Goal: Task Accomplishment & Management: Complete application form

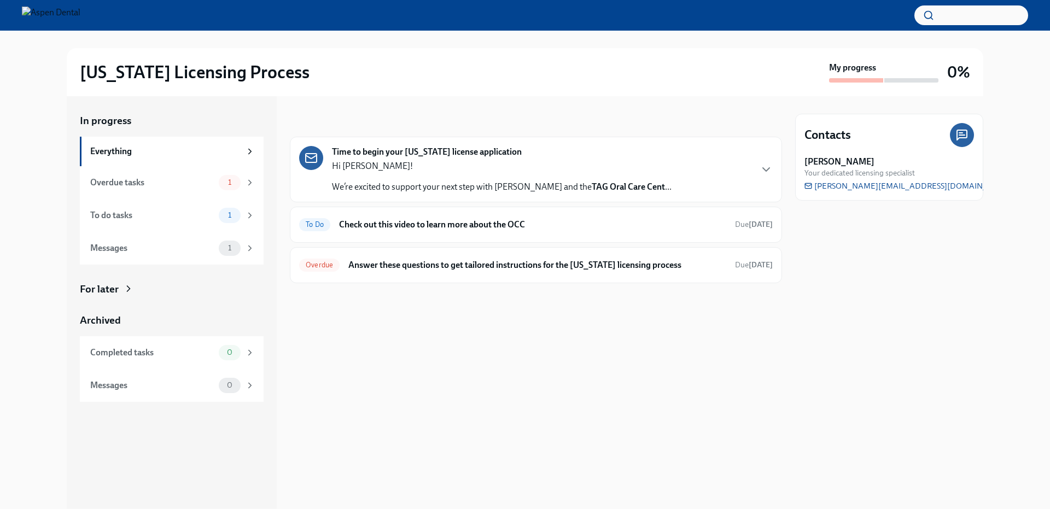
click at [765, 168] on icon "button" at bounding box center [766, 169] width 13 height 13
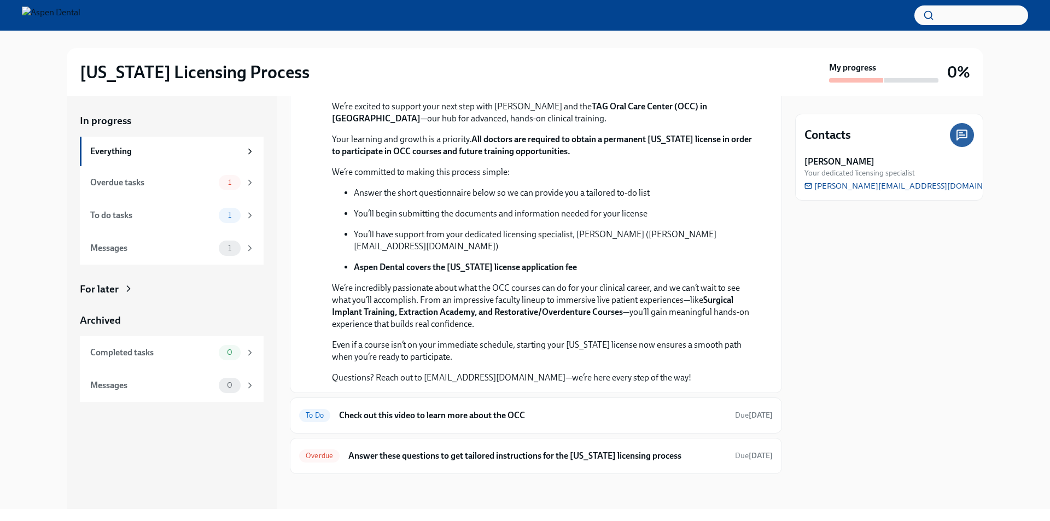
scroll to position [236, 0]
click at [462, 454] on h6 "Answer these questions to get tailored instructions for the [US_STATE] licensin…" at bounding box center [537, 456] width 378 height 12
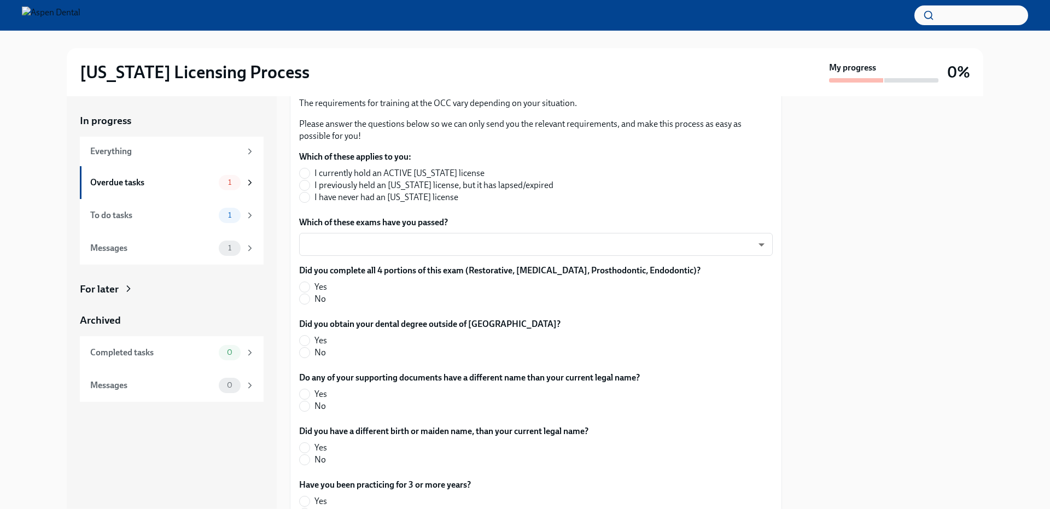
scroll to position [164, 0]
click at [305, 195] on input "I have never had an [US_STATE] license" at bounding box center [305, 197] width 10 height 10
radio input "true"
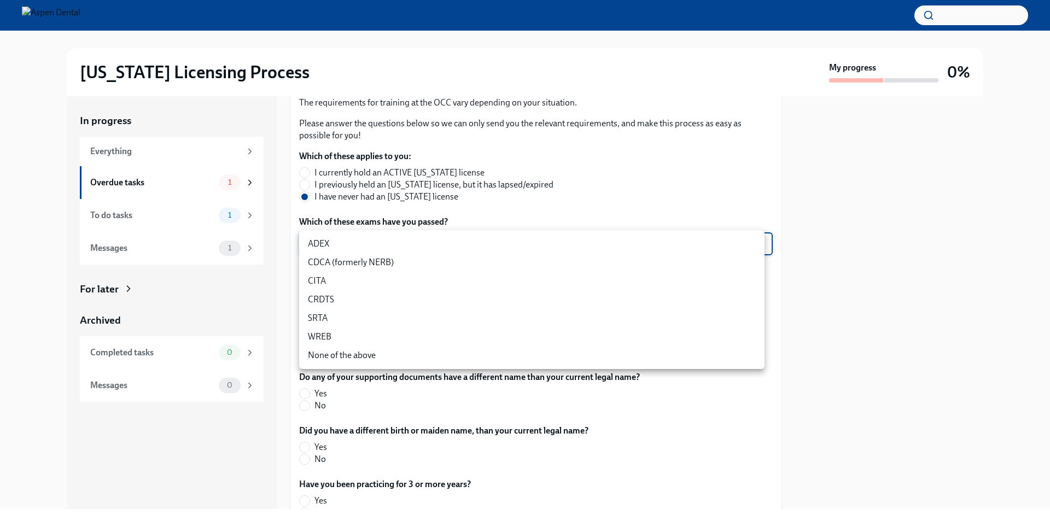
click at [369, 247] on body "[US_STATE] Licensing Process My progress 0% In progress Everything Overdue task…" at bounding box center [525, 260] width 1050 height 521
click at [340, 337] on li "WREB" at bounding box center [531, 337] width 465 height 19
type input "JeXc0eRe_"
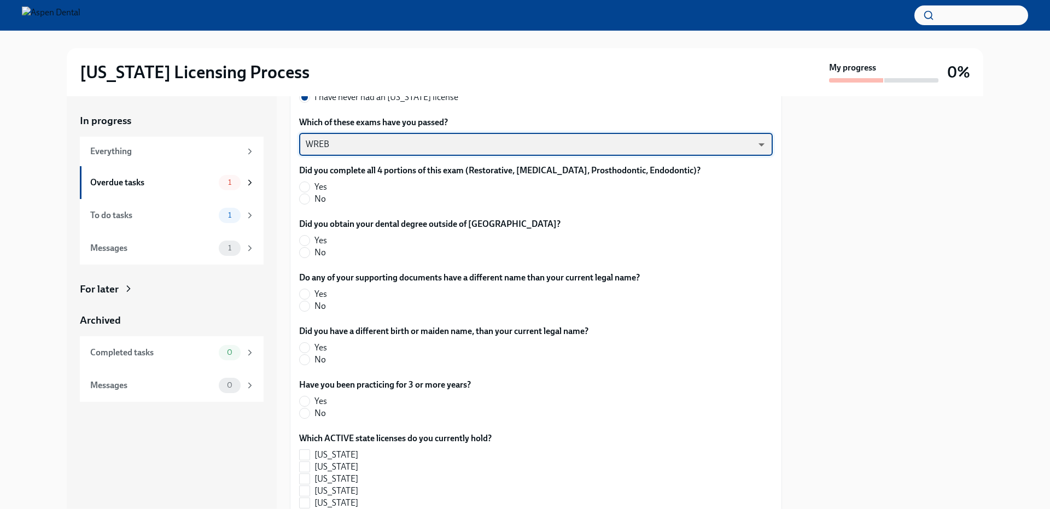
scroll to position [273, 0]
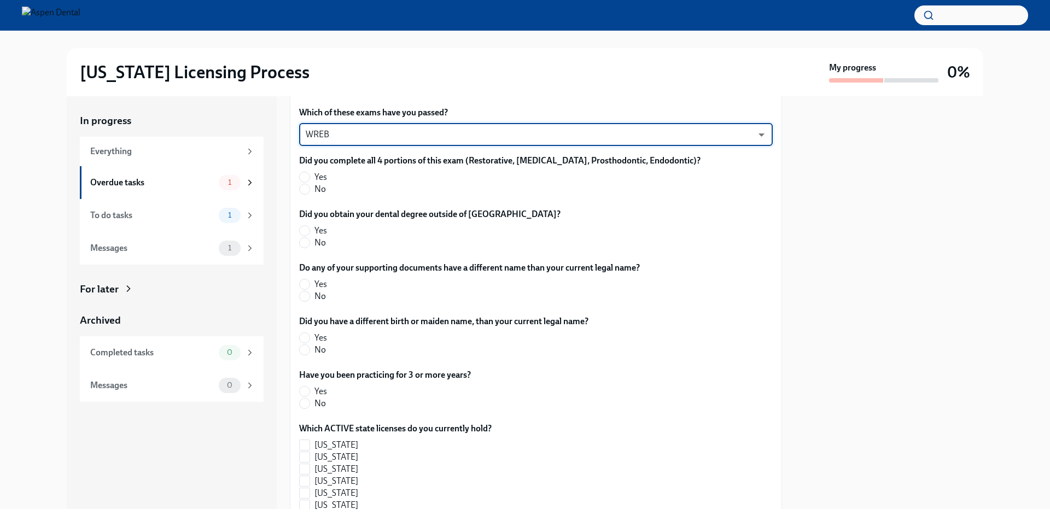
click at [307, 177] on input "Yes" at bounding box center [305, 177] width 10 height 10
radio input "true"
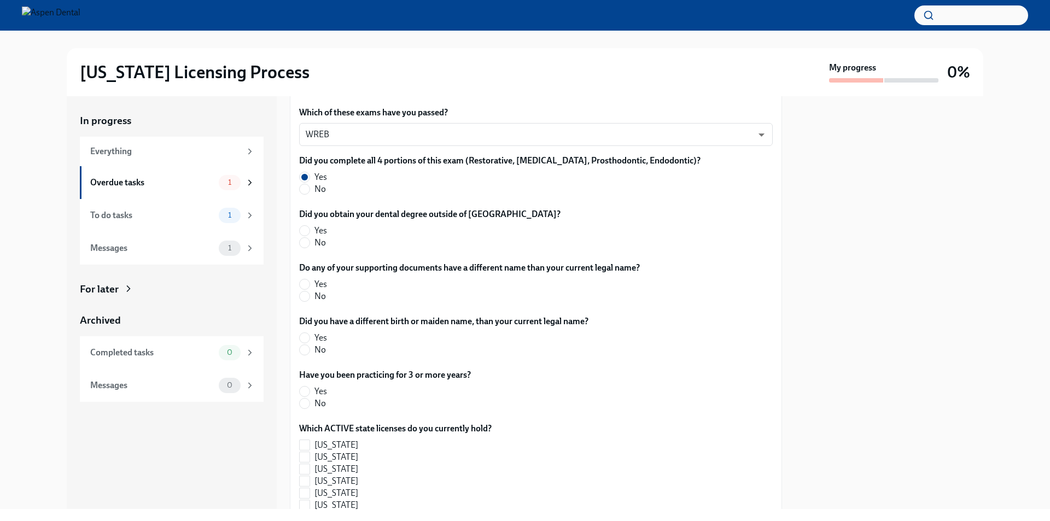
click at [302, 244] on input "No" at bounding box center [305, 243] width 10 height 10
radio input "true"
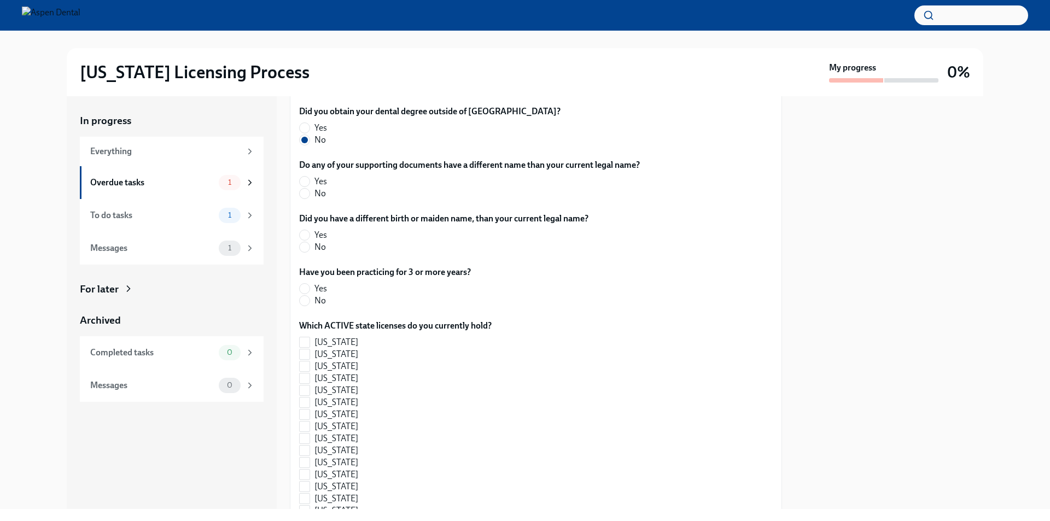
scroll to position [383, 0]
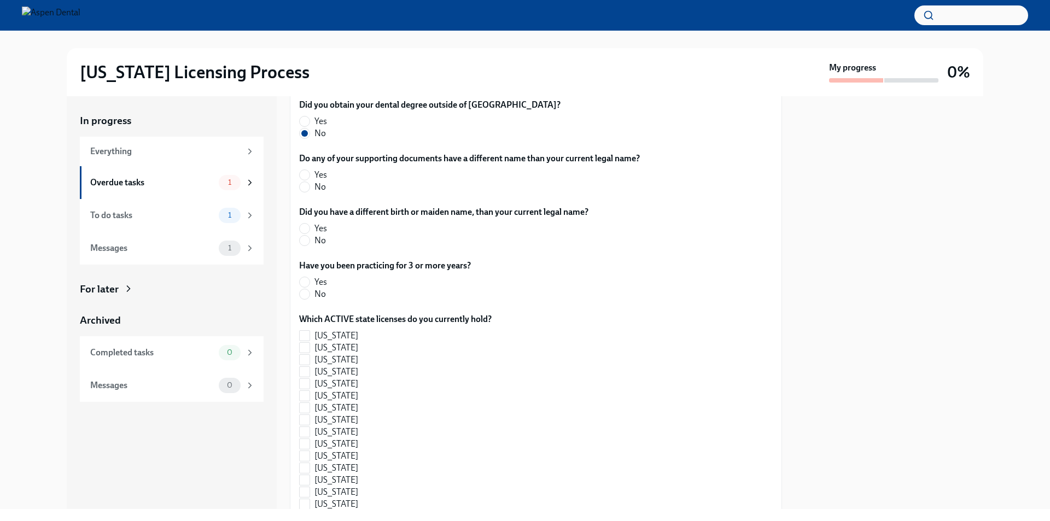
click at [304, 189] on input "No" at bounding box center [305, 187] width 10 height 10
radio input "true"
click at [306, 238] on input "No" at bounding box center [305, 241] width 10 height 10
radio input "true"
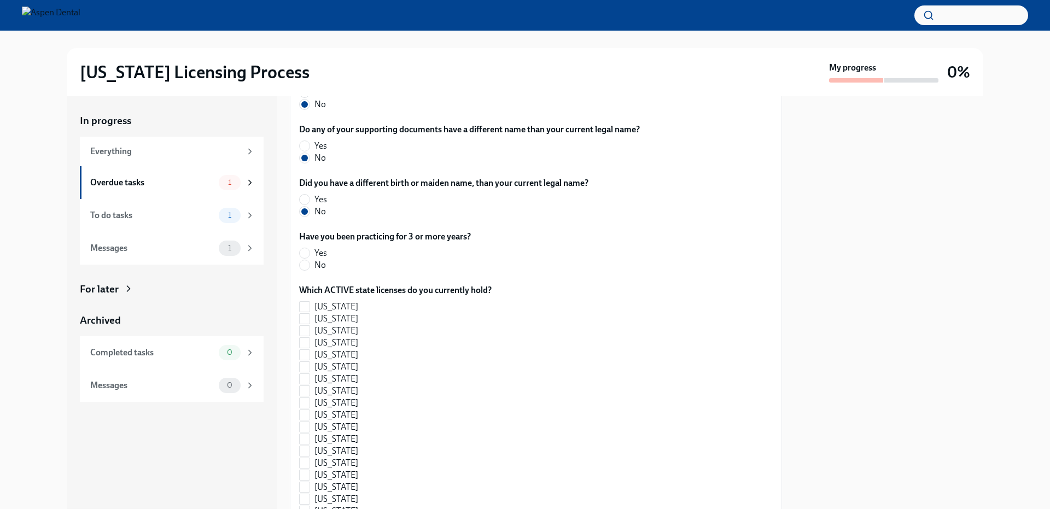
scroll to position [438, 0]
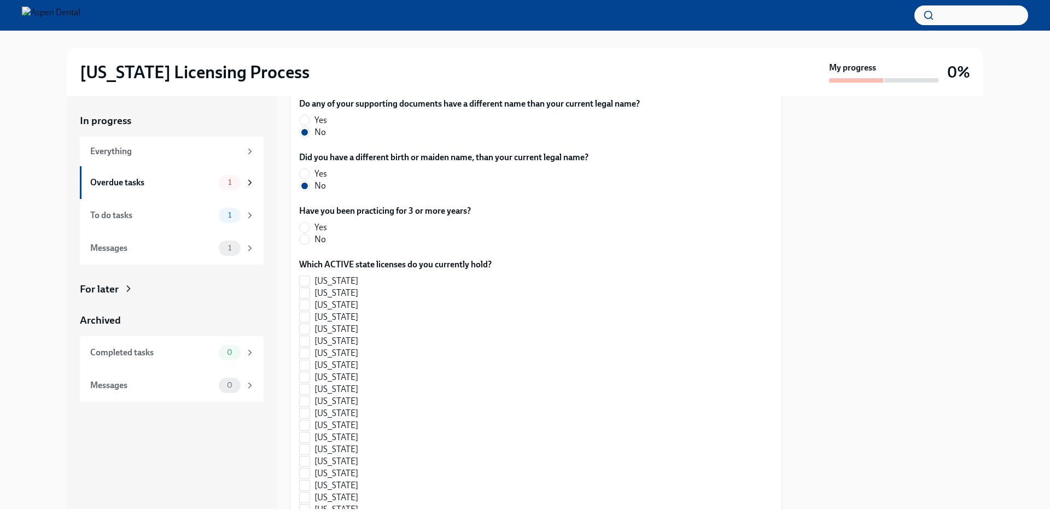
click at [306, 225] on input "Yes" at bounding box center [305, 228] width 10 height 10
radio input "true"
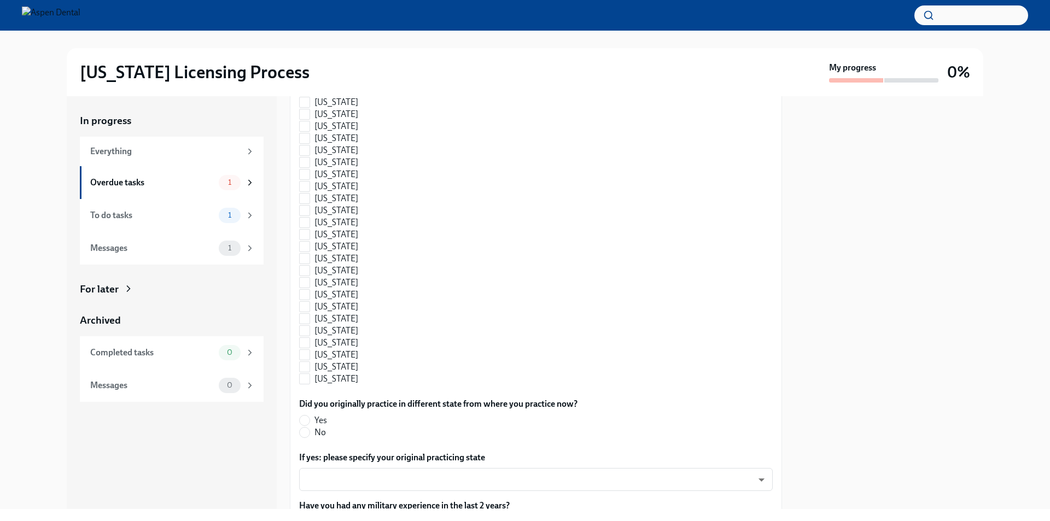
scroll to position [984, 0]
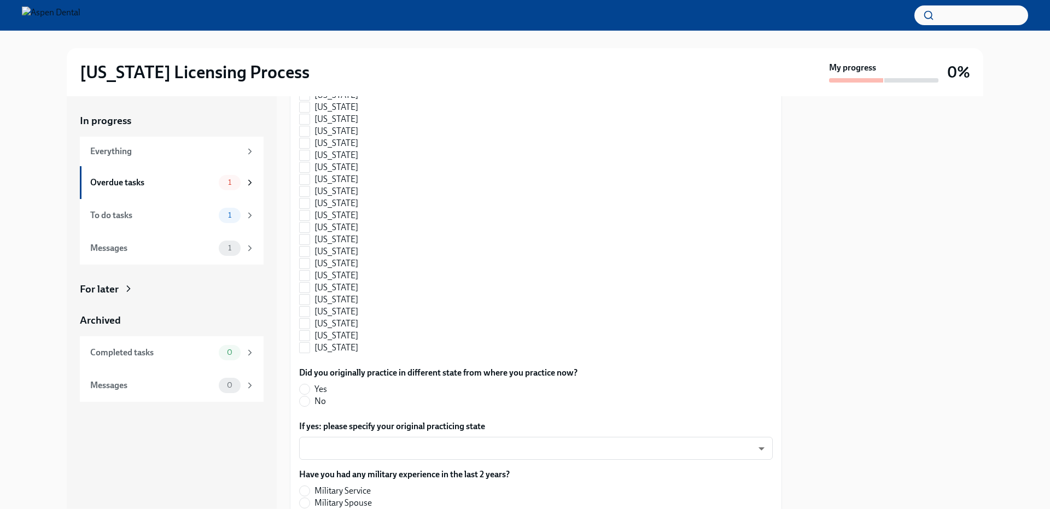
click at [309, 264] on input "[US_STATE]" at bounding box center [305, 264] width 10 height 10
checkbox input "true"
click at [306, 166] on input "[US_STATE]" at bounding box center [305, 167] width 10 height 10
checkbox input "true"
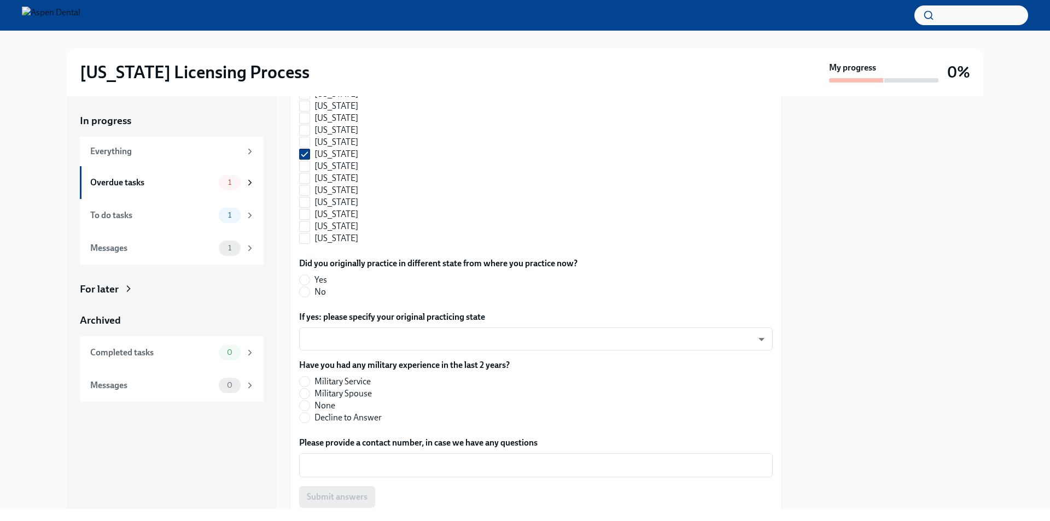
scroll to position [1137, 0]
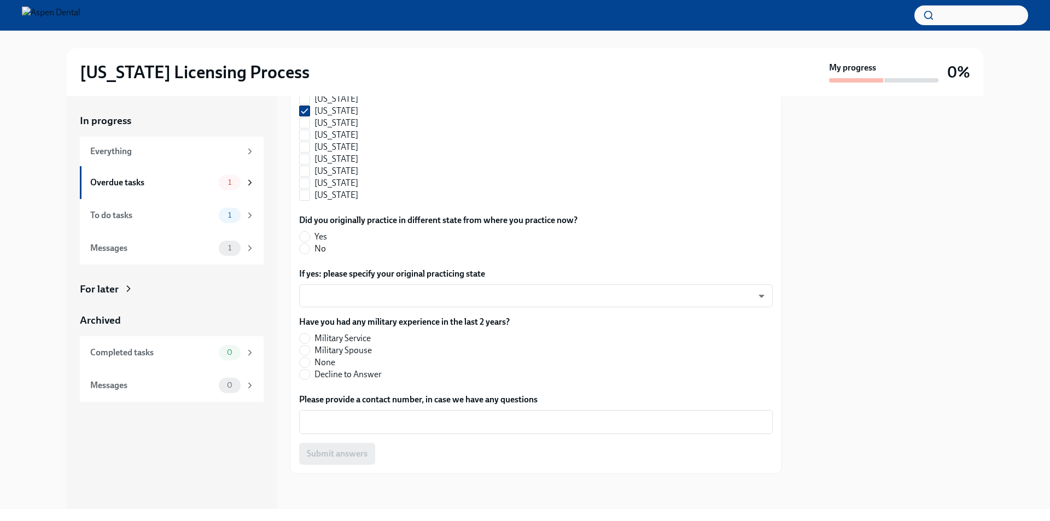
click at [306, 236] on input "Yes" at bounding box center [305, 237] width 10 height 10
radio input "true"
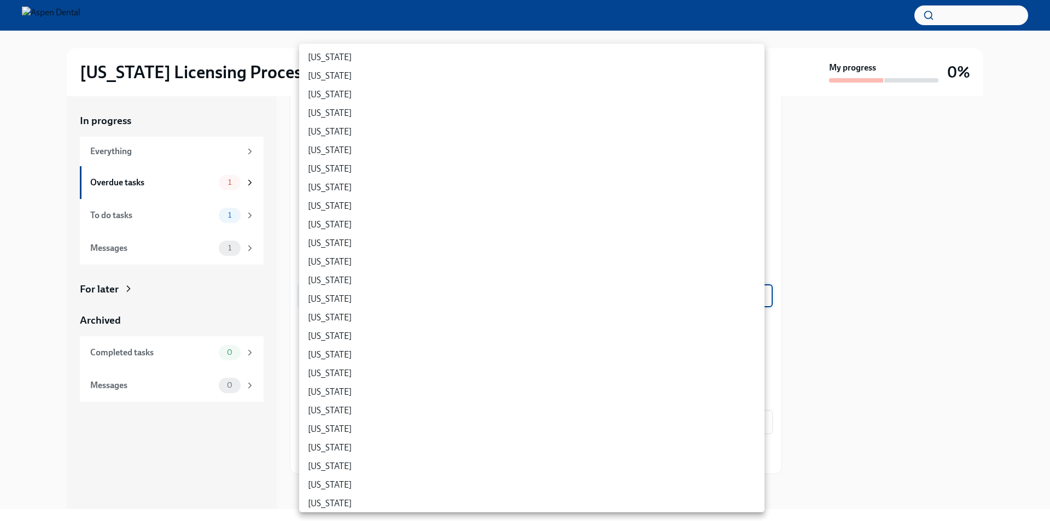
click at [374, 296] on body "[US_STATE] Licensing Process My progress 0% In progress Everything Overdue task…" at bounding box center [525, 260] width 1050 height 521
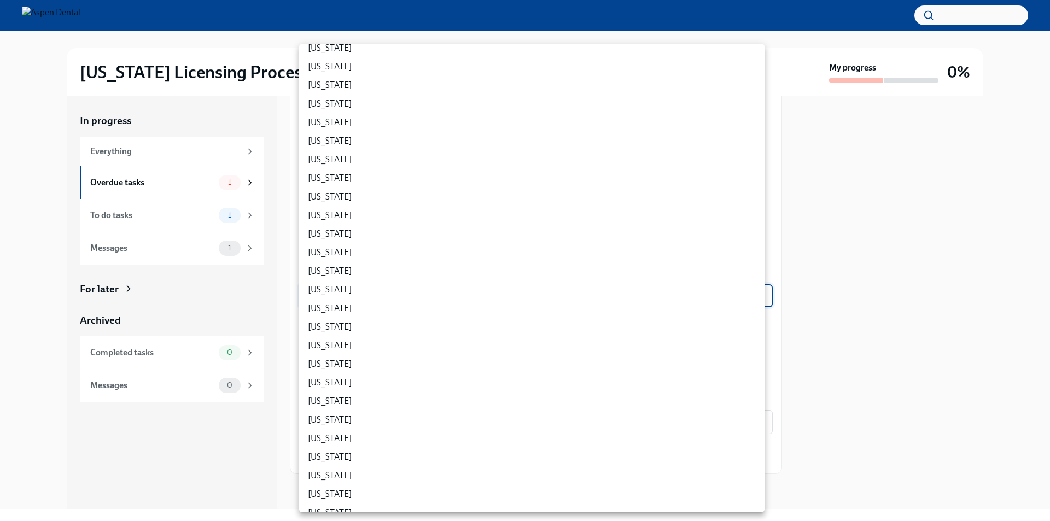
scroll to position [488, 0]
click at [323, 370] on li "[US_STATE]" at bounding box center [531, 368] width 465 height 19
type input "2bYPvhzpJ"
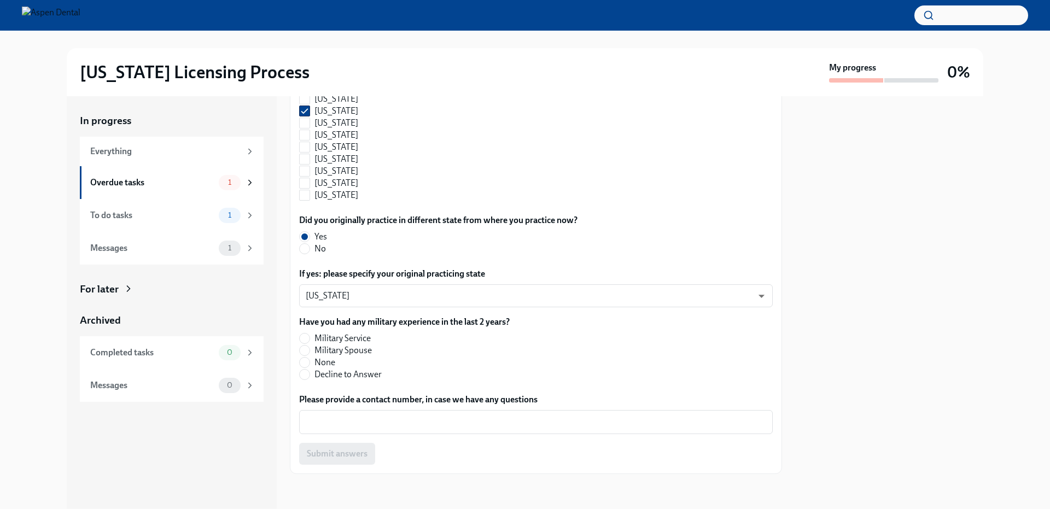
click at [319, 360] on span "None" at bounding box center [324, 363] width 21 height 12
click at [310, 360] on input "None" at bounding box center [305, 363] width 10 height 10
radio input "true"
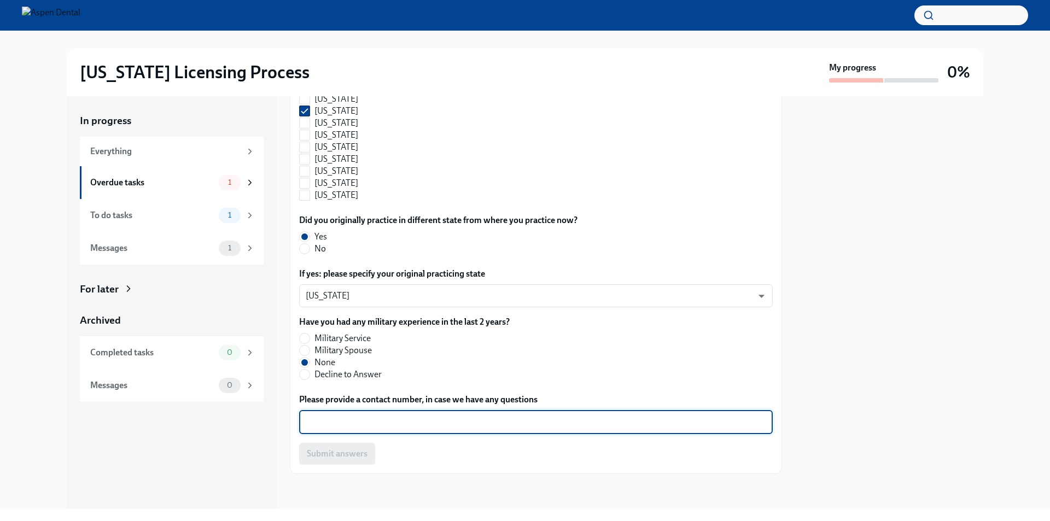
click at [407, 421] on textarea "Please provide a contact number, in case we have any questions" at bounding box center [536, 422] width 461 height 13
type textarea "[PHONE_NUMBER] personal cell phone"
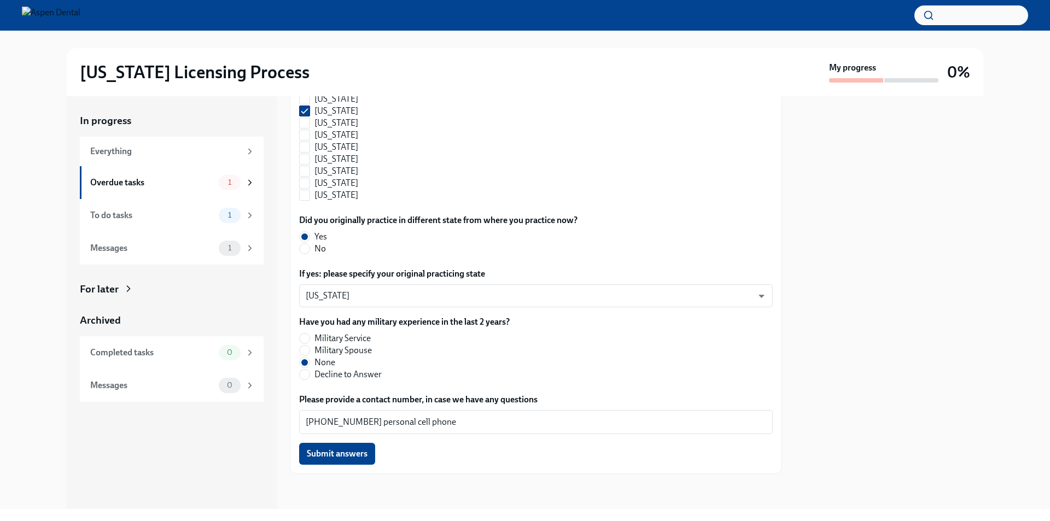
click at [357, 456] on span "Submit answers" at bounding box center [337, 453] width 61 height 11
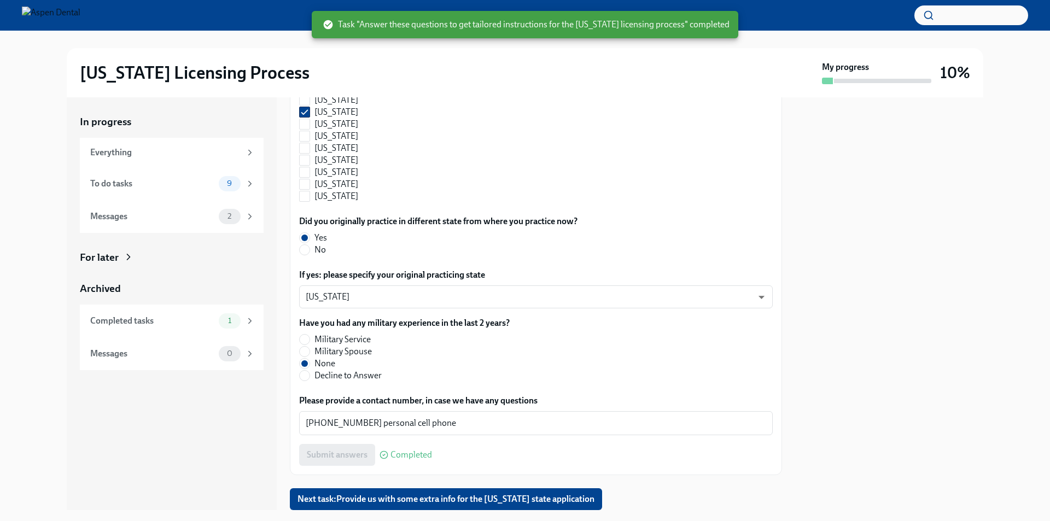
scroll to position [1172, 0]
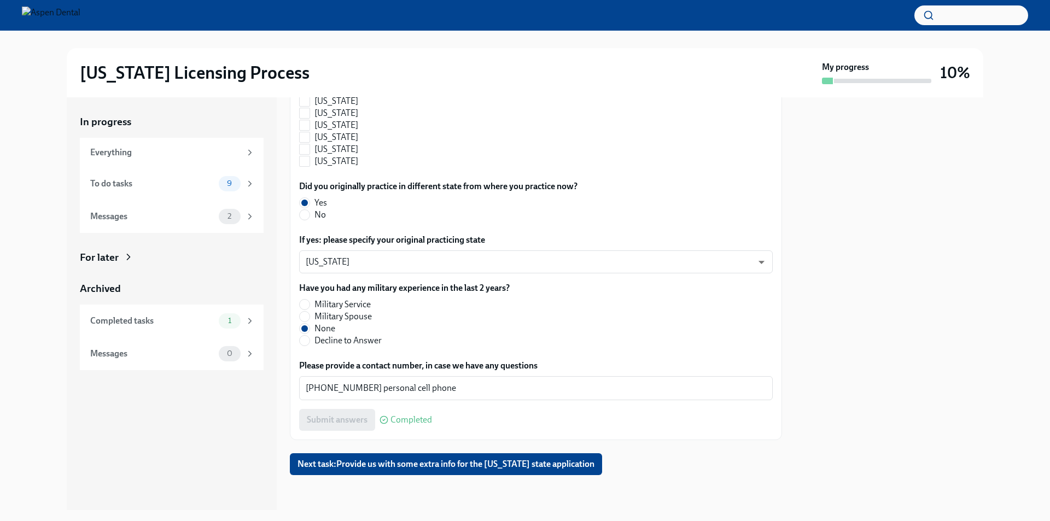
click at [436, 464] on span "Next task : Provide us with some extra info for the [US_STATE] state application" at bounding box center [446, 464] width 297 height 11
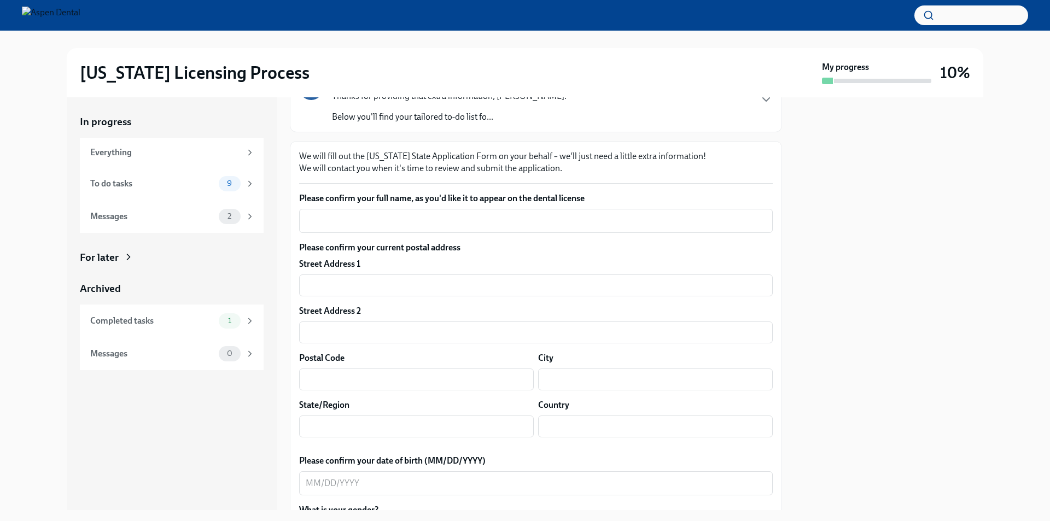
scroll to position [109, 0]
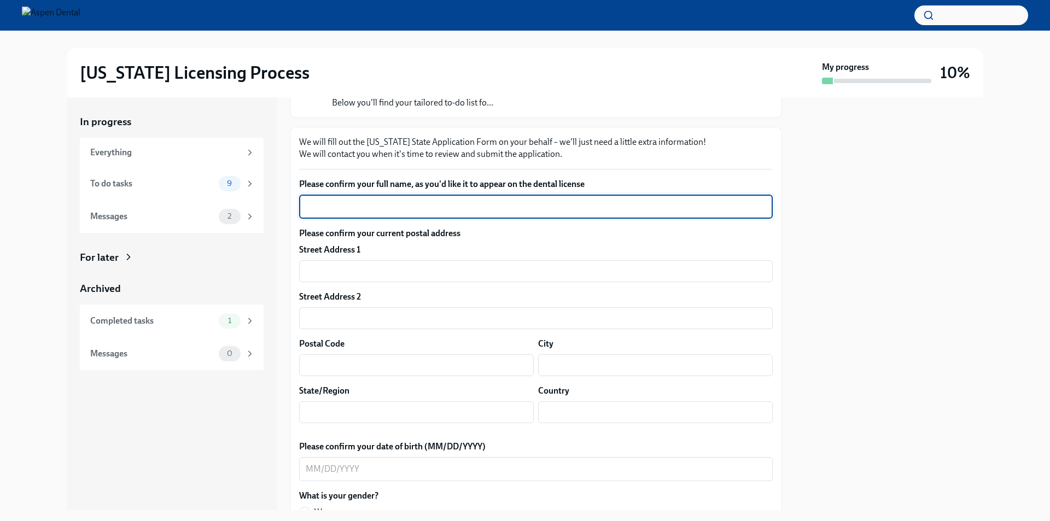
click at [488, 212] on textarea "Please confirm your full name, as you'd like it to appear on the dental license" at bounding box center [536, 206] width 461 height 13
type textarea "[PERSON_NAME]"
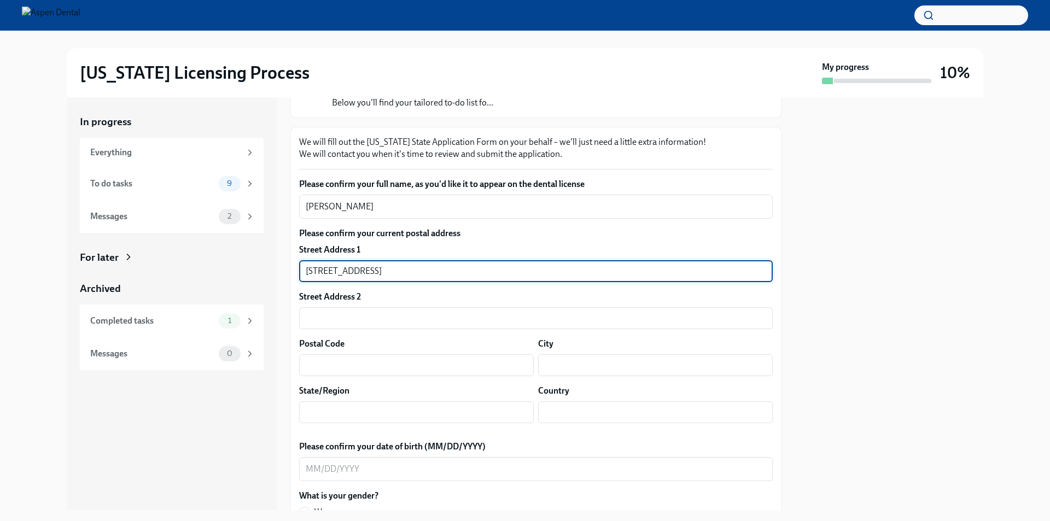
type input "[STREET_ADDRESS]"
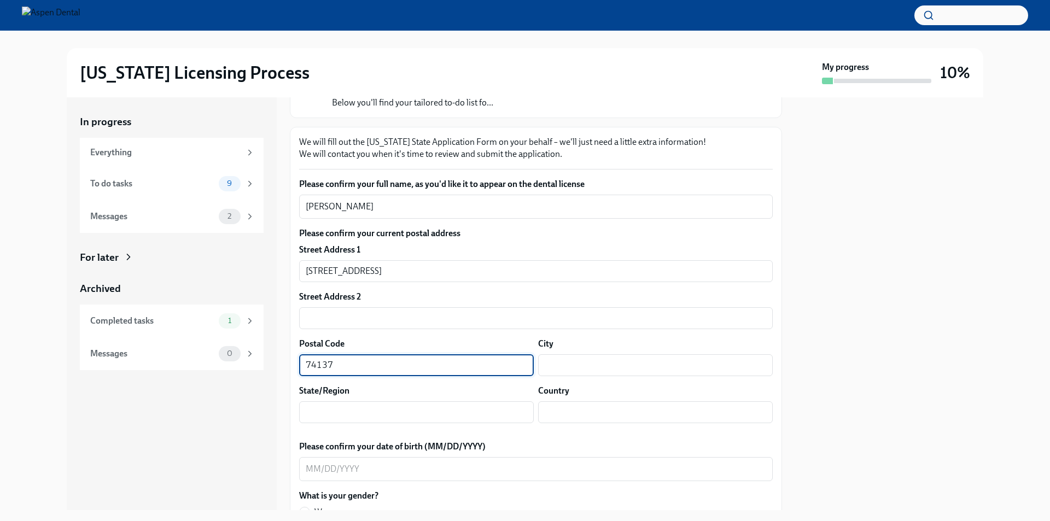
type input "74137"
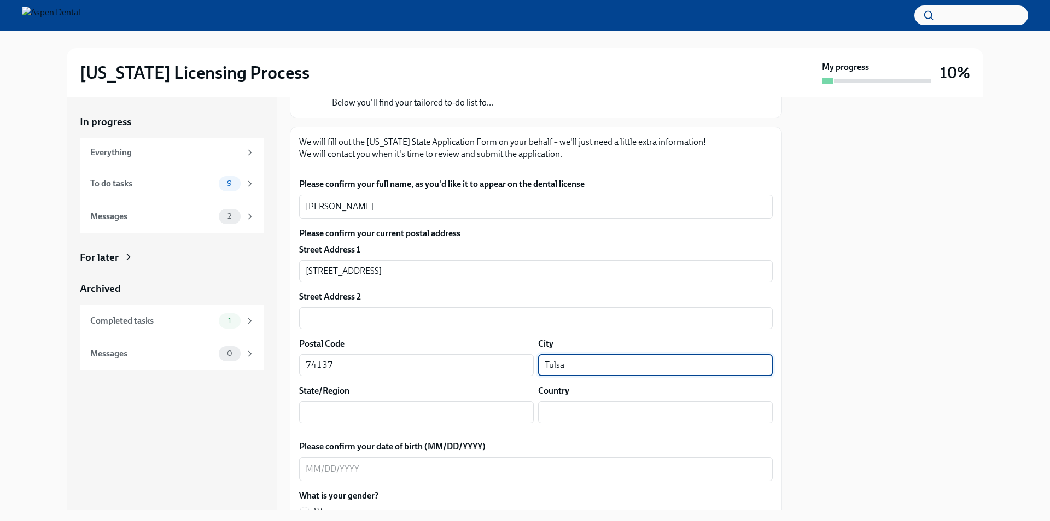
type input "Tulsa"
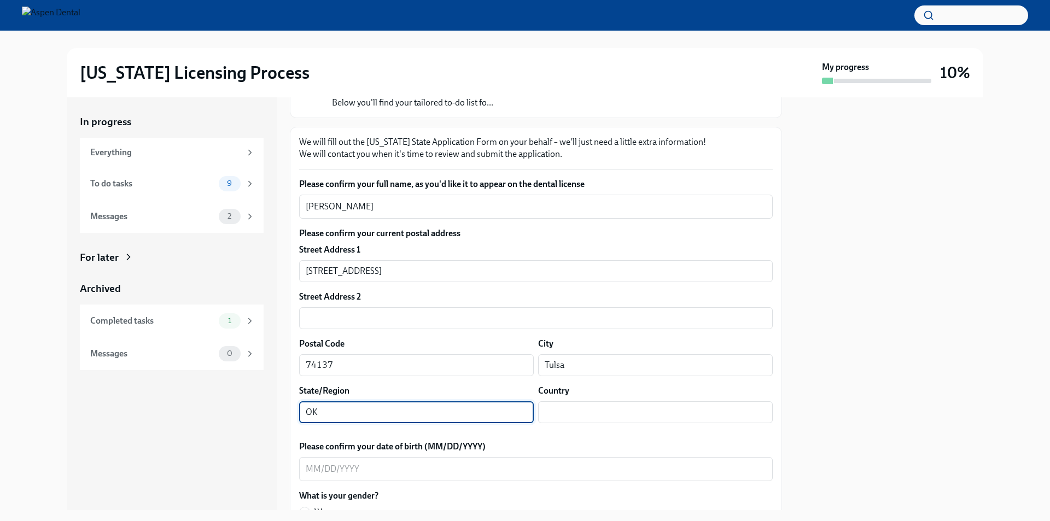
type input "OK"
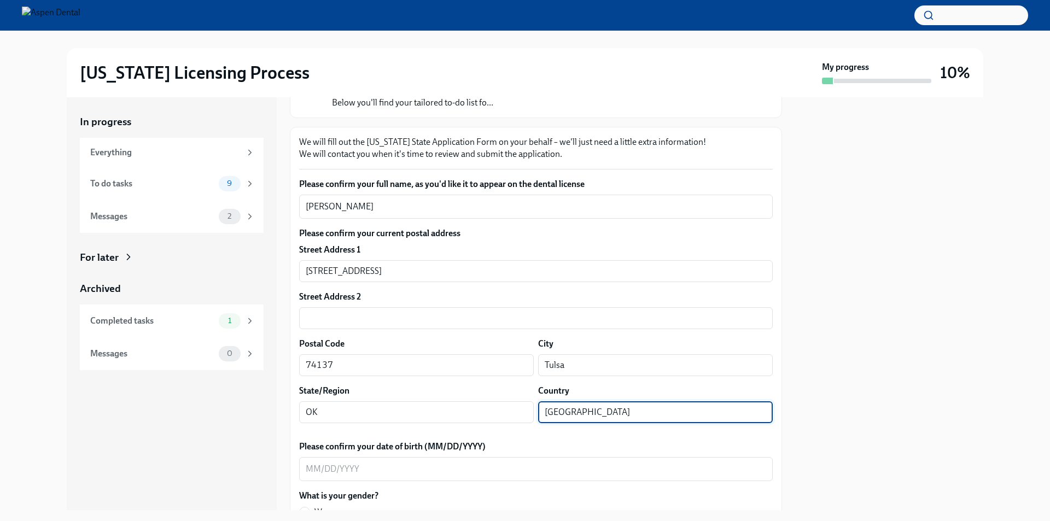
type input "[GEOGRAPHIC_DATA]"
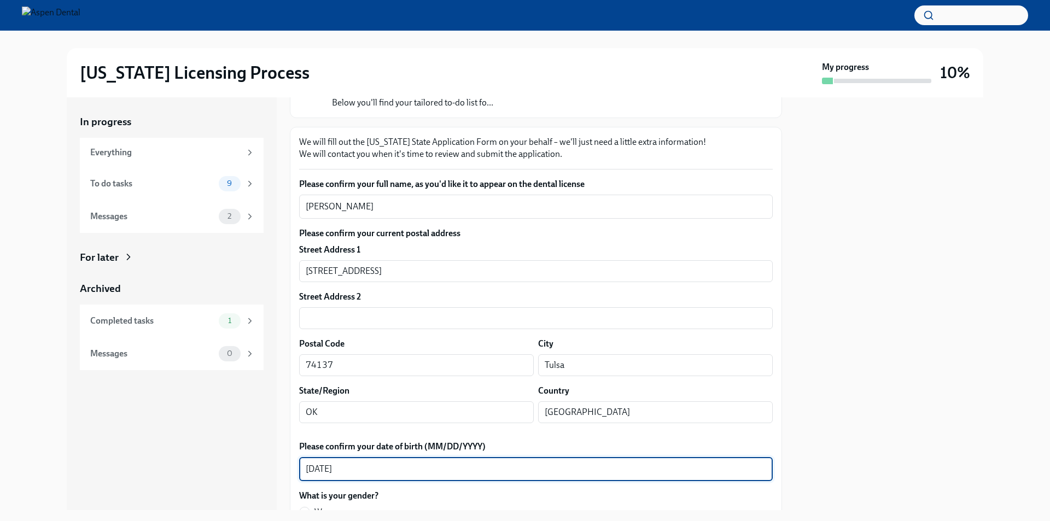
type textarea "[DATE]"
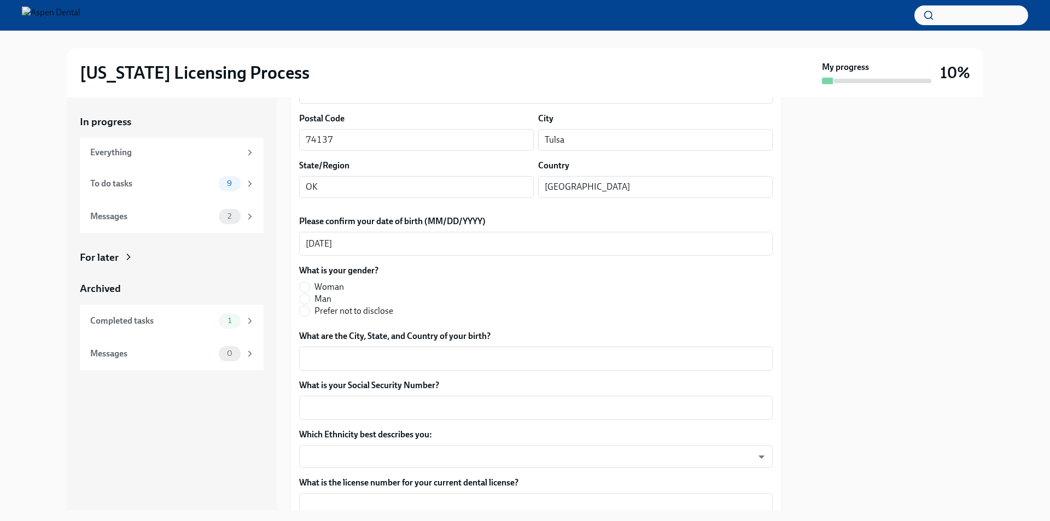
scroll to position [335, 0]
click at [306, 298] on input "Man" at bounding box center [305, 299] width 10 height 10
radio input "true"
click at [362, 357] on textarea "What are the City, State, and Country of your birth?" at bounding box center [536, 358] width 461 height 13
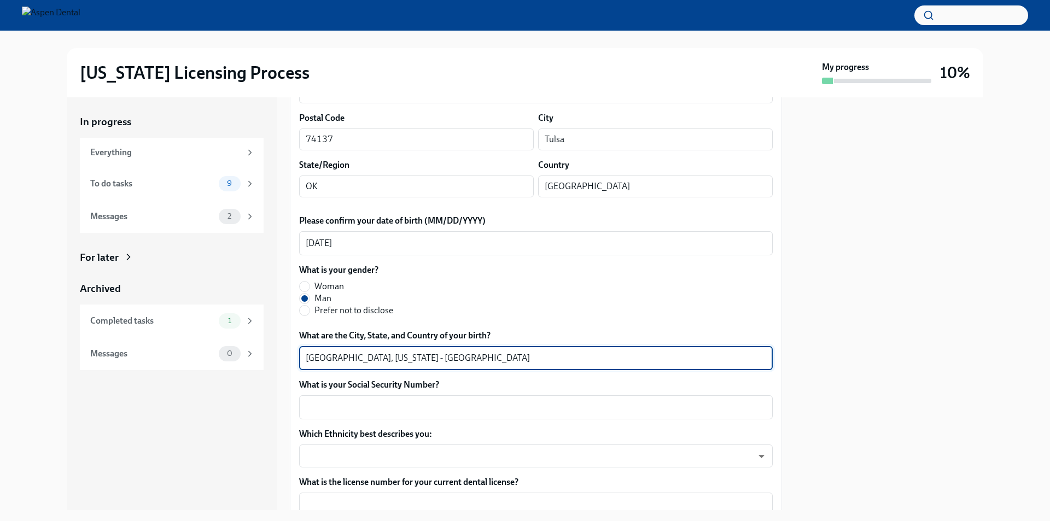
type textarea "[GEOGRAPHIC_DATA], [US_STATE] - [GEOGRAPHIC_DATA]"
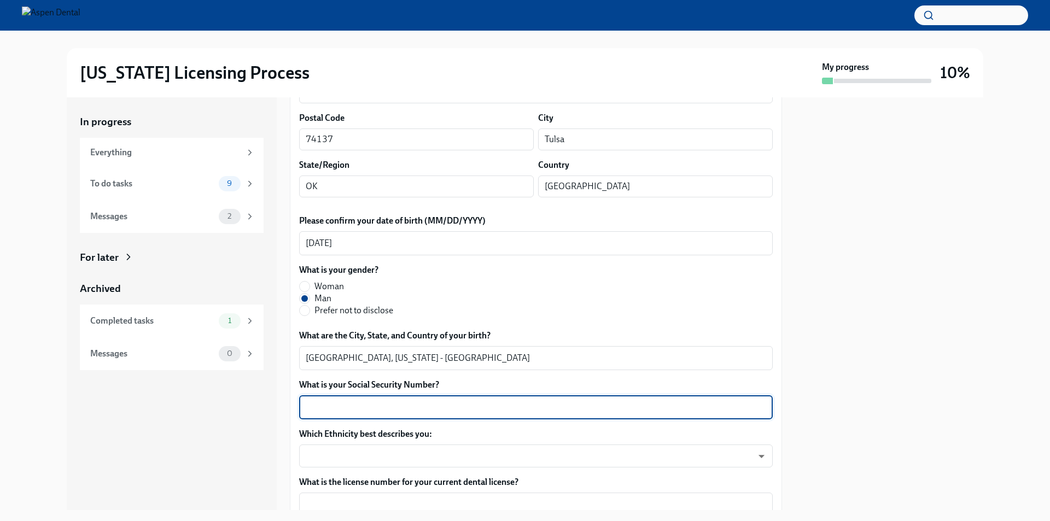
click at [377, 413] on textarea "What is your Social Security Number?" at bounding box center [536, 407] width 461 height 13
type textarea "443781230"
click at [384, 458] on body "[US_STATE] Licensing Process My progress 10% In progress Everything To do tasks…" at bounding box center [525, 260] width 1050 height 521
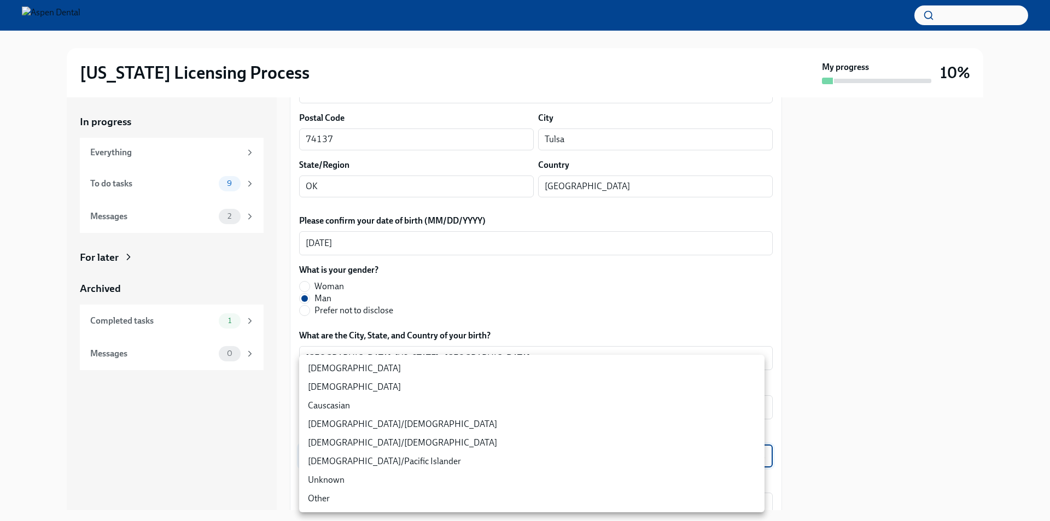
click at [320, 382] on li "[DEMOGRAPHIC_DATA]" at bounding box center [531, 387] width 465 height 19
type input "930Z9RFkx"
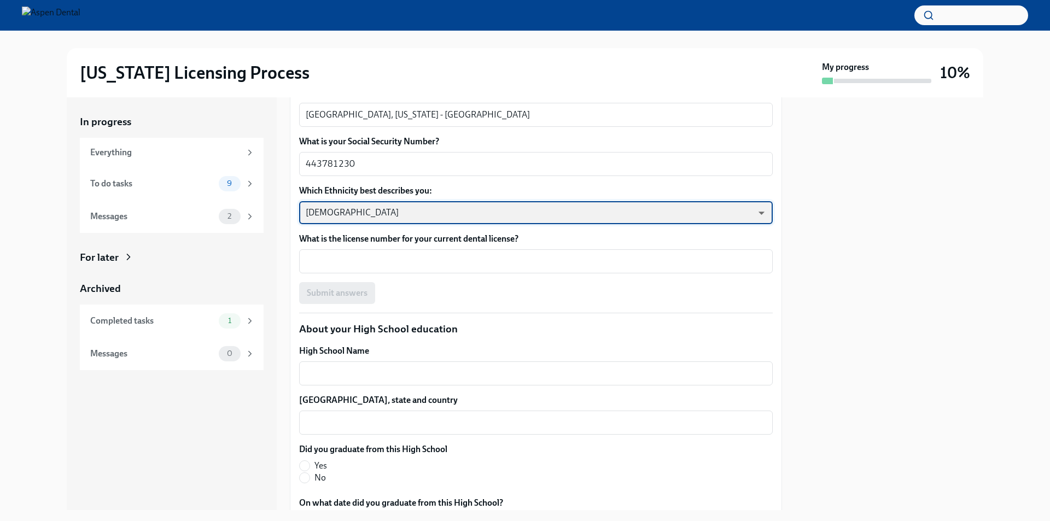
scroll to position [609, 0]
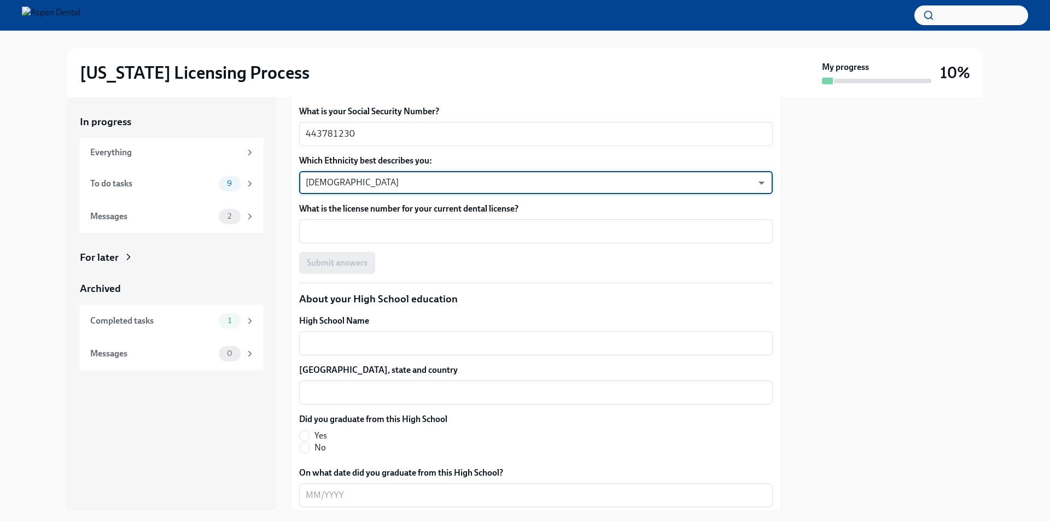
click at [421, 232] on textarea "What is the license number for your current dental license?" at bounding box center [536, 231] width 461 height 13
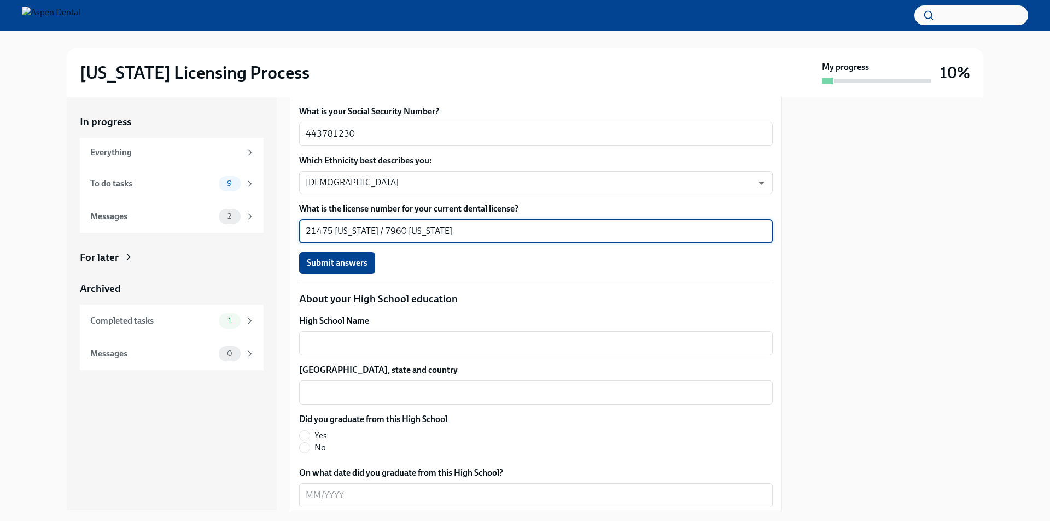
type textarea "21475 [US_STATE] / 7960 [US_STATE]"
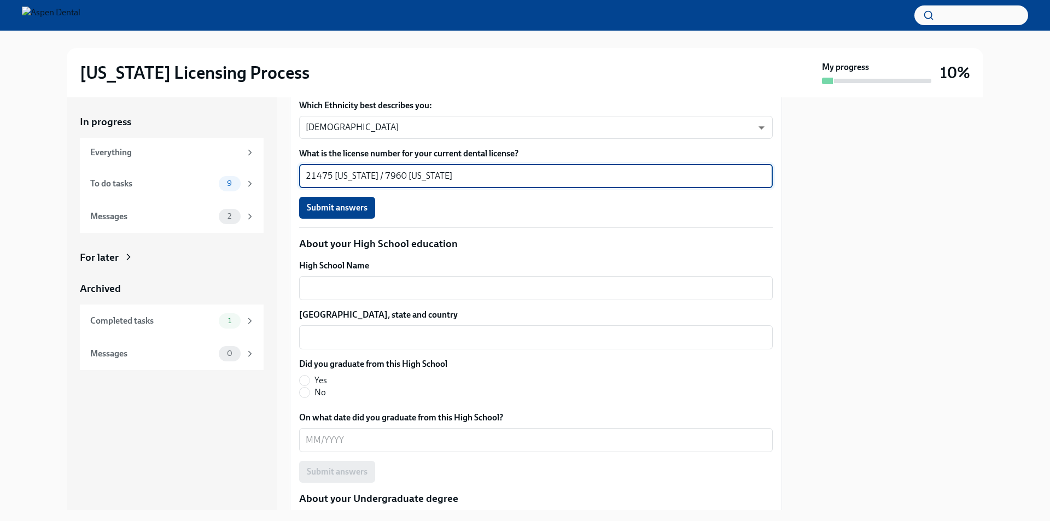
scroll to position [663, 0]
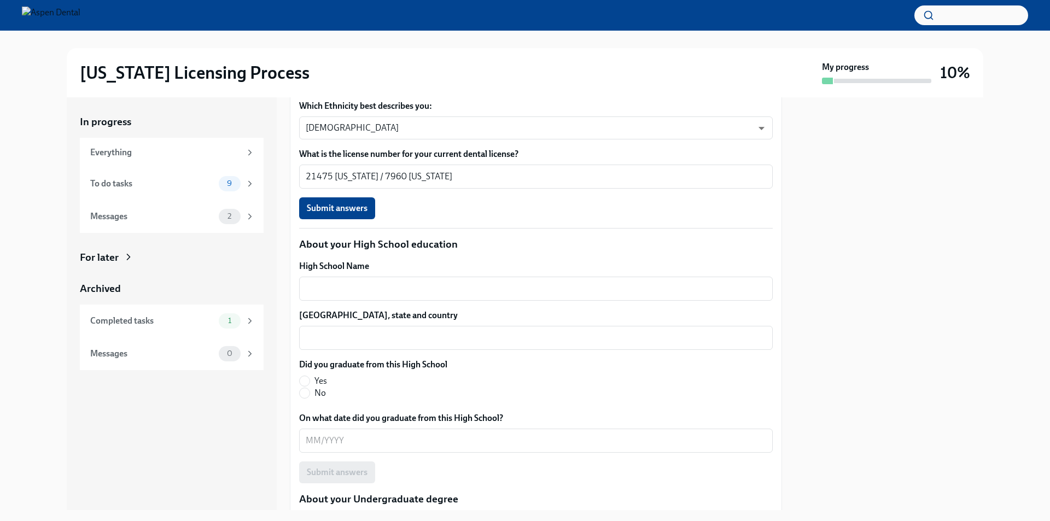
click at [341, 207] on span "Submit answers" at bounding box center [337, 208] width 61 height 11
click at [373, 288] on textarea "High School Name" at bounding box center [536, 288] width 461 height 13
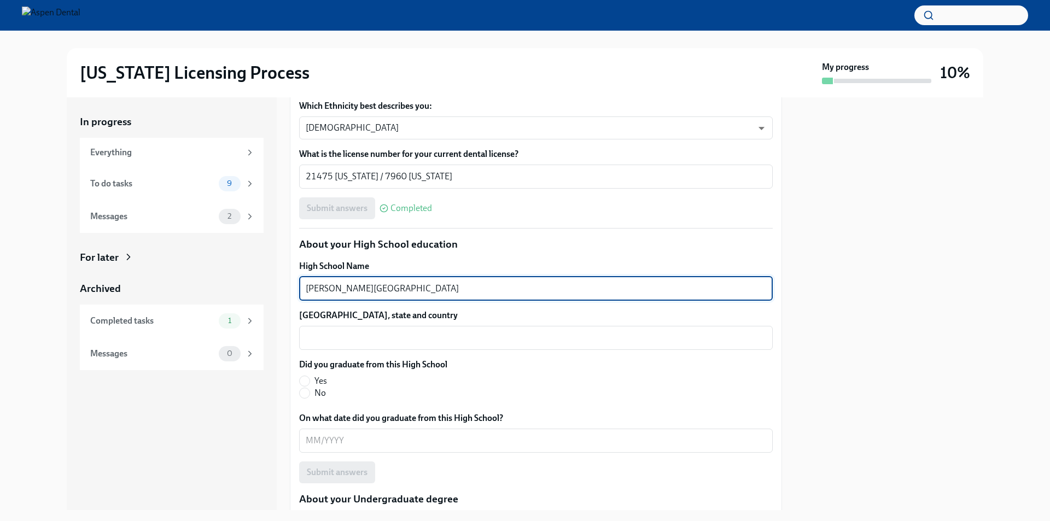
type textarea "[PERSON_NAME][GEOGRAPHIC_DATA]"
click at [368, 341] on textarea "[GEOGRAPHIC_DATA], state and country" at bounding box center [536, 337] width 461 height 13
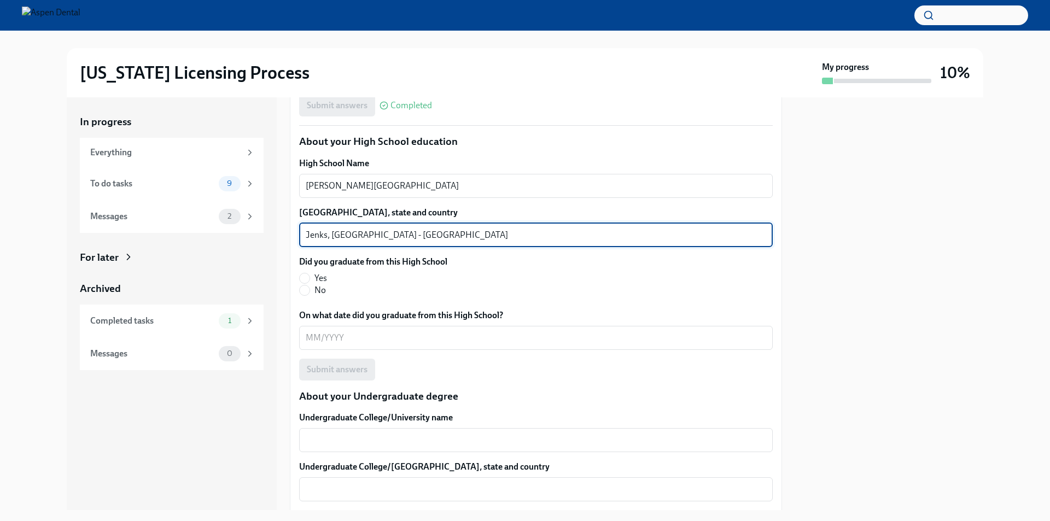
scroll to position [773, 0]
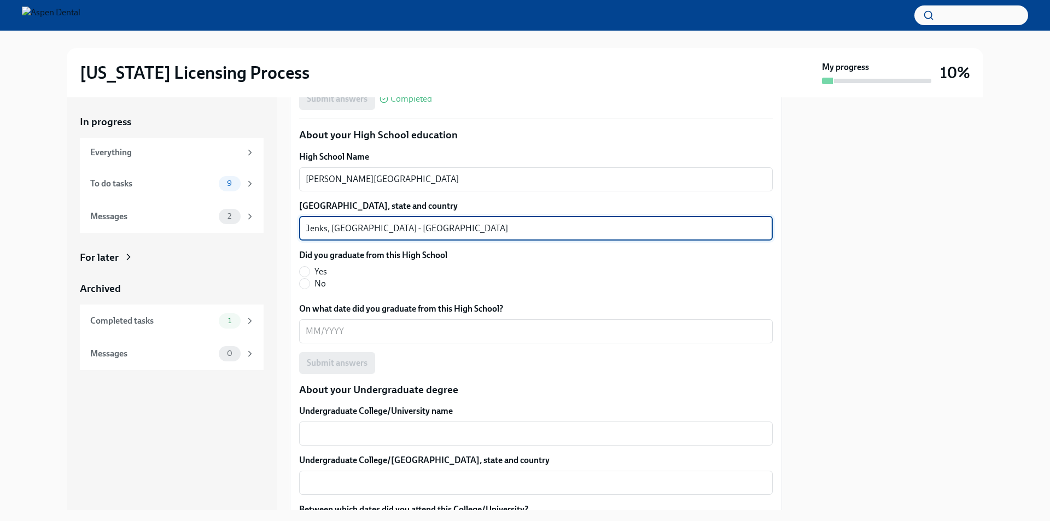
type textarea "Jenks, [GEOGRAPHIC_DATA] - [GEOGRAPHIC_DATA]"
click at [304, 272] on input "Yes" at bounding box center [305, 272] width 10 height 10
radio input "true"
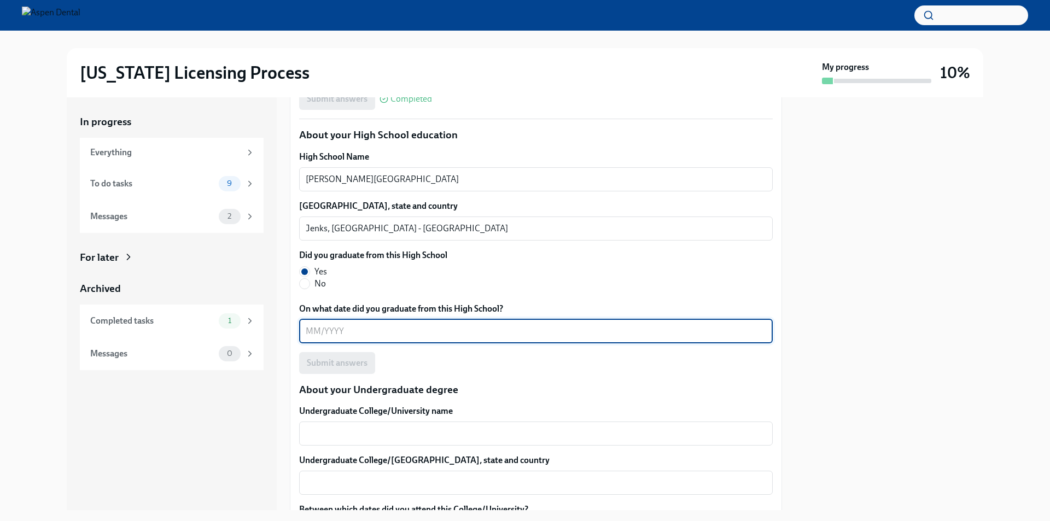
click at [361, 329] on textarea "On what date did you graduate from this High School?" at bounding box center [536, 331] width 461 height 13
type textarea "06/1994"
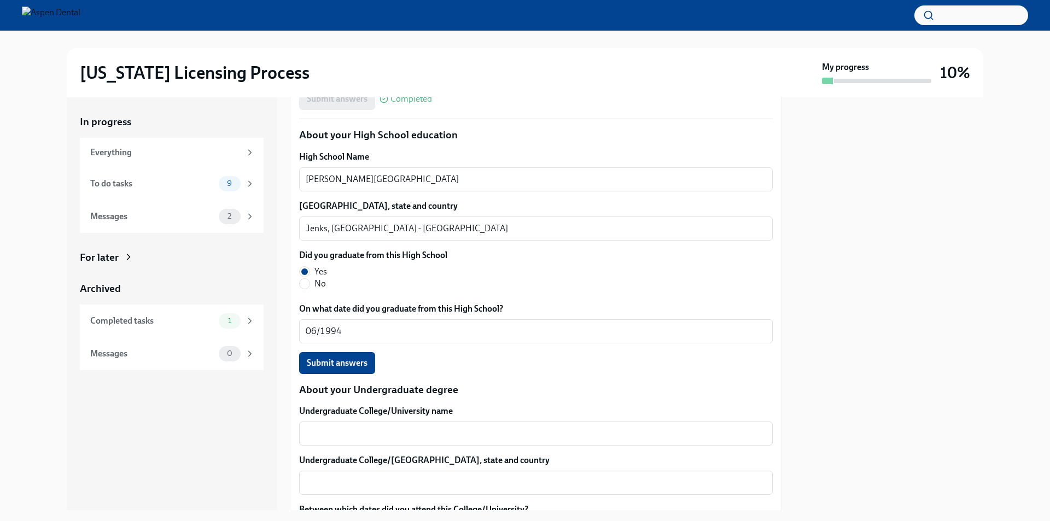
click at [468, 354] on div "Submit answers" at bounding box center [536, 363] width 474 height 22
click at [352, 369] on button "Submit answers" at bounding box center [337, 363] width 76 height 22
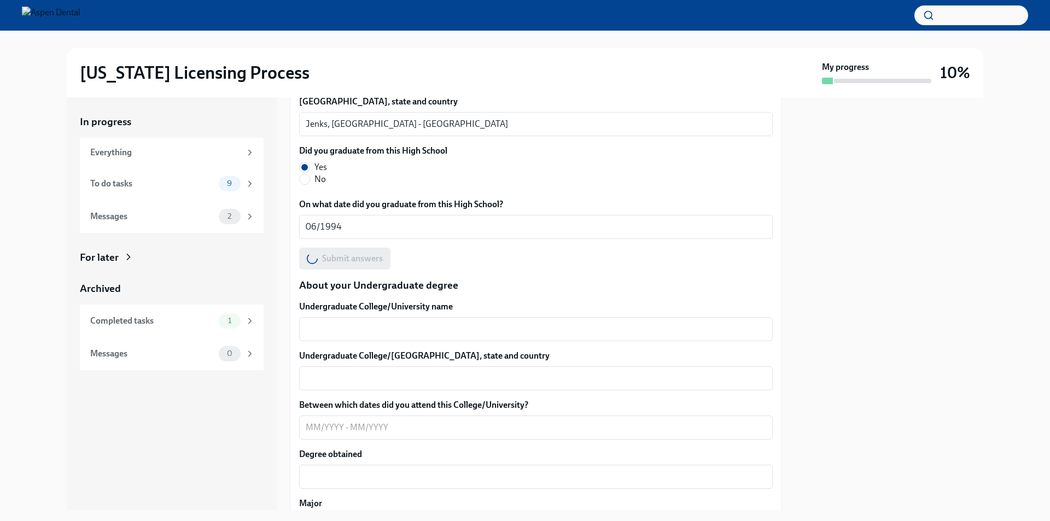
scroll to position [937, 0]
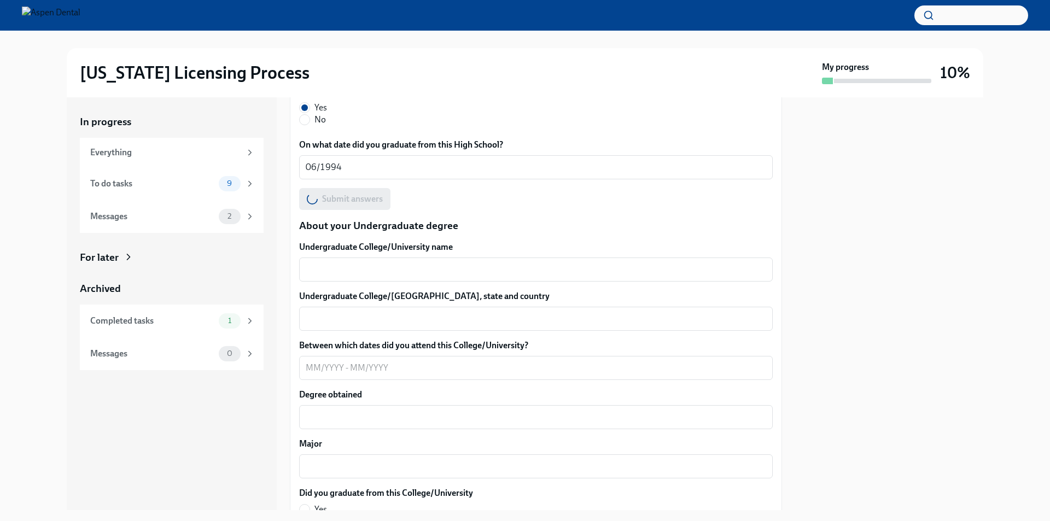
click at [475, 262] on div "x ​" at bounding box center [536, 270] width 474 height 24
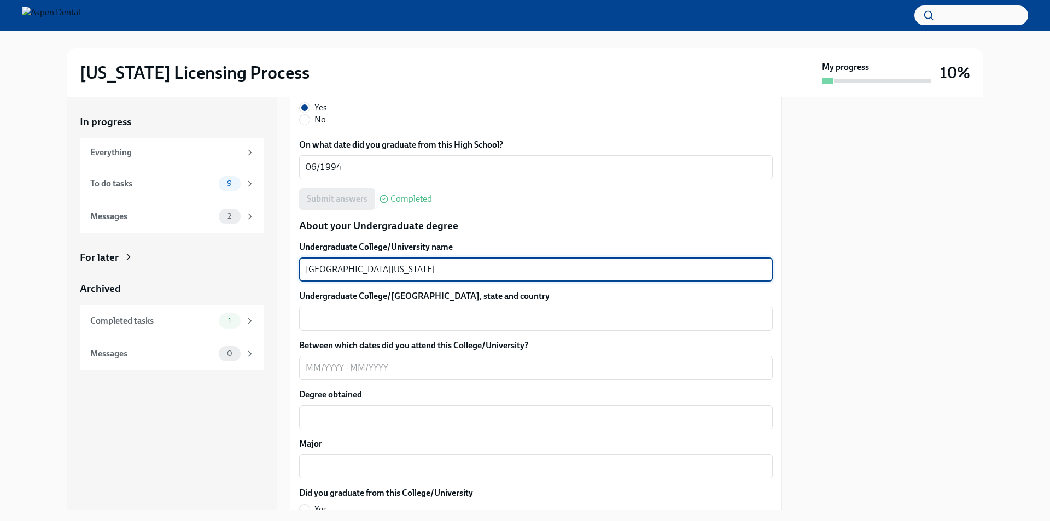
type textarea "[GEOGRAPHIC_DATA][US_STATE]"
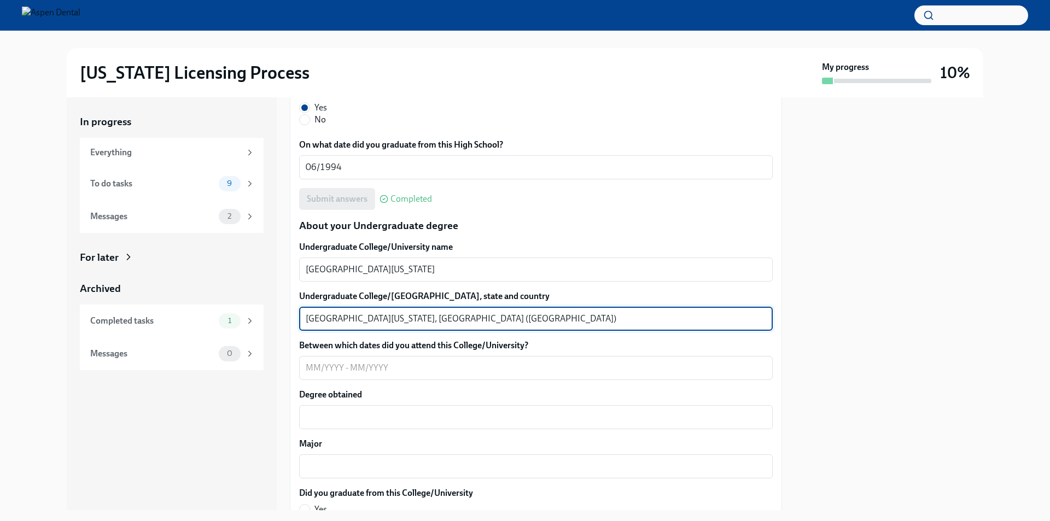
type textarea "[GEOGRAPHIC_DATA][US_STATE], [GEOGRAPHIC_DATA] ([GEOGRAPHIC_DATA])"
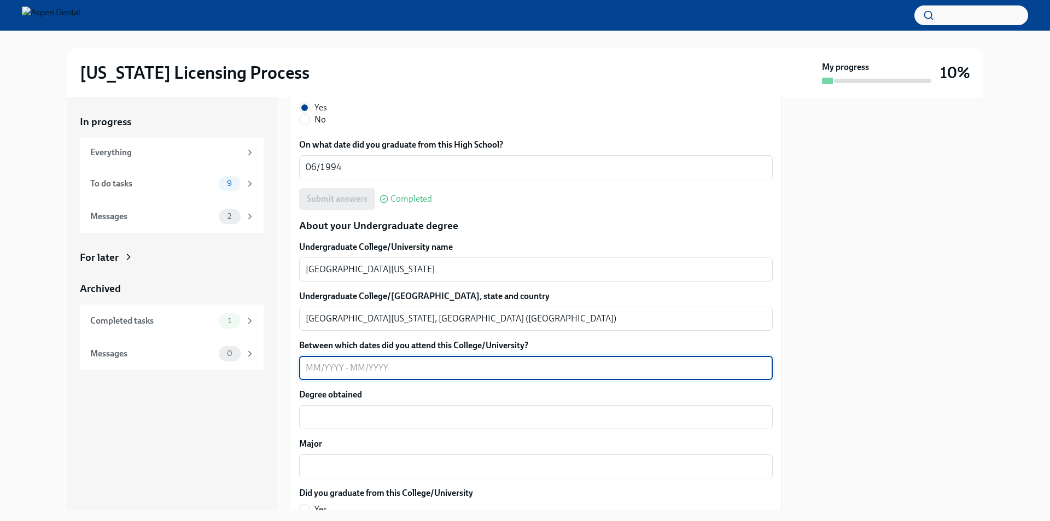
click at [462, 363] on textarea "Between which dates did you attend this College/University?" at bounding box center [536, 368] width 461 height 13
click at [508, 420] on textarea "Degree obtained" at bounding box center [536, 417] width 461 height 13
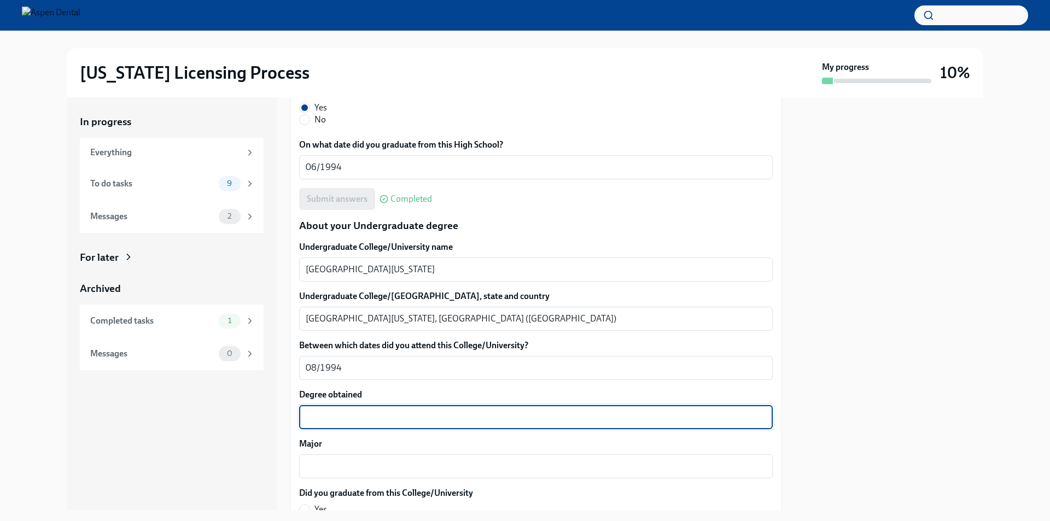
click at [433, 368] on textarea "08/1994" at bounding box center [536, 368] width 461 height 13
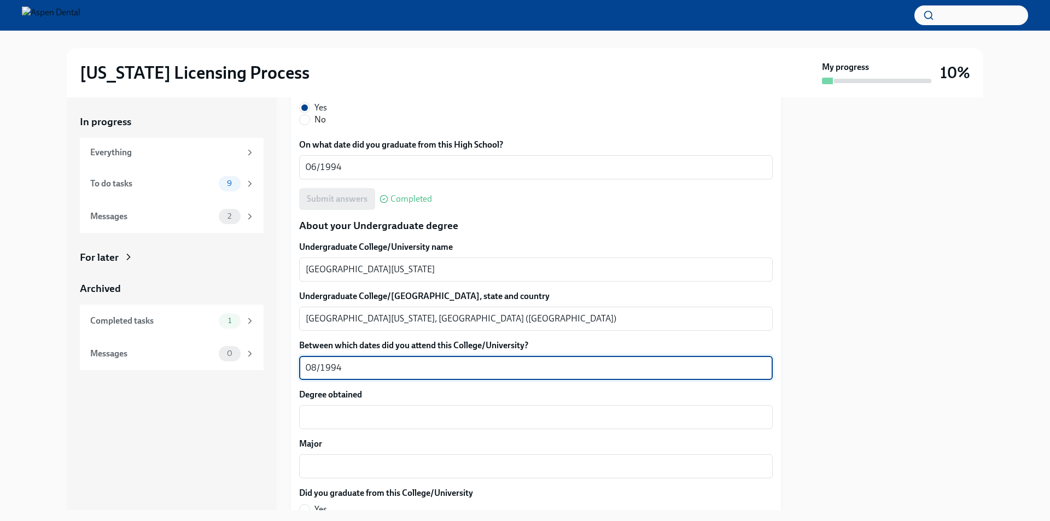
click at [433, 369] on textarea "08/1994" at bounding box center [536, 368] width 461 height 13
type textarea "0"
type textarea "08/[PHONE_NUMBER]"
click at [395, 422] on textarea "Degree obtained" at bounding box center [536, 417] width 461 height 13
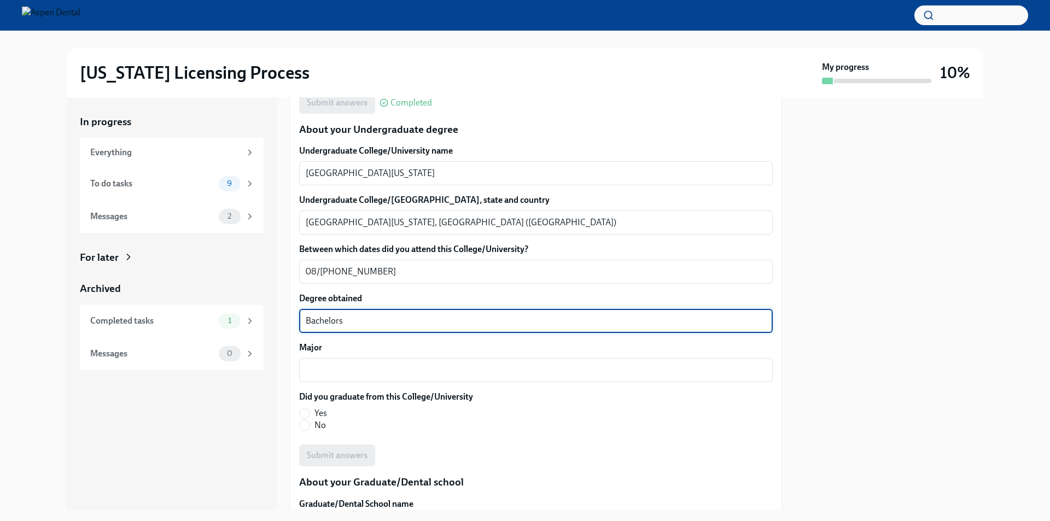
scroll to position [1046, 0]
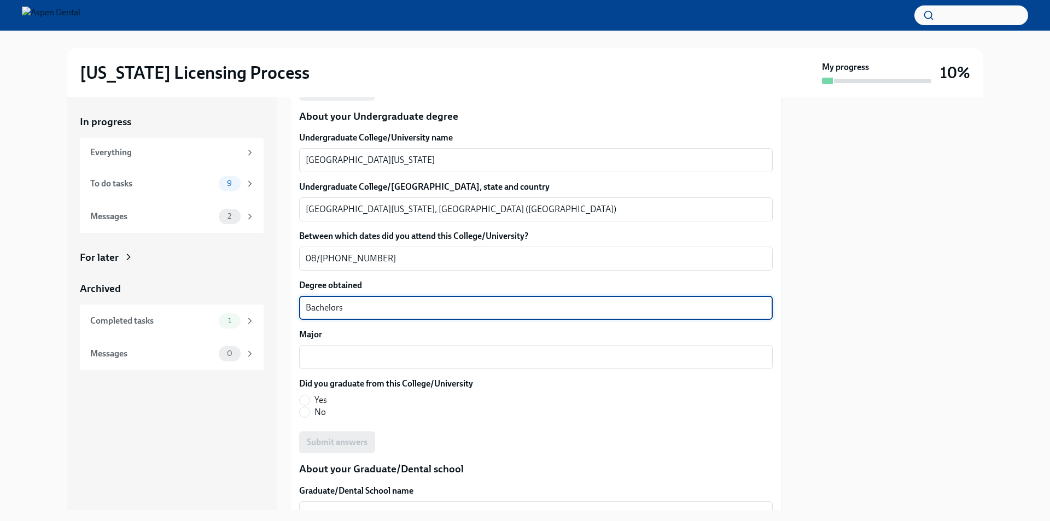
type textarea "Bachelors"
click at [334, 354] on textarea "Major" at bounding box center [536, 357] width 461 height 13
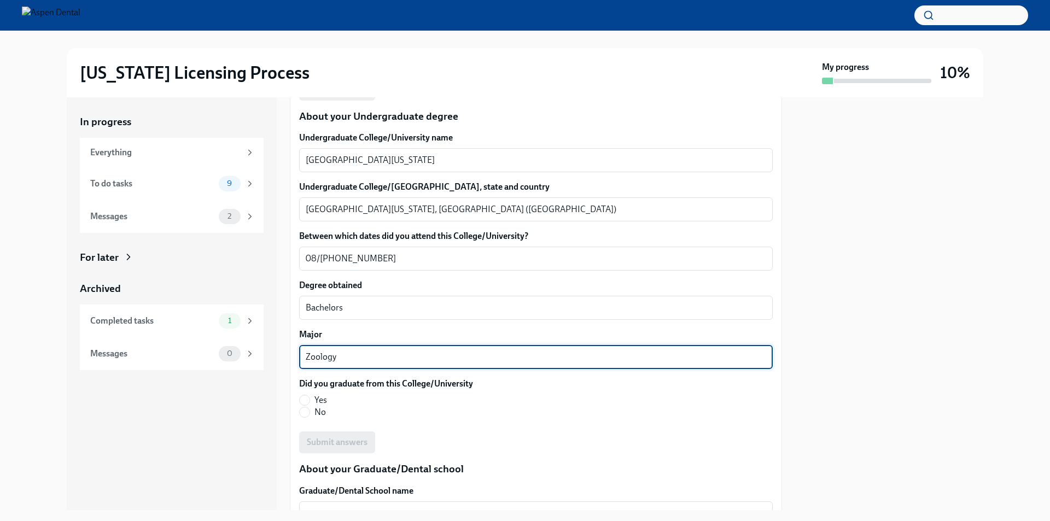
scroll to position [1101, 0]
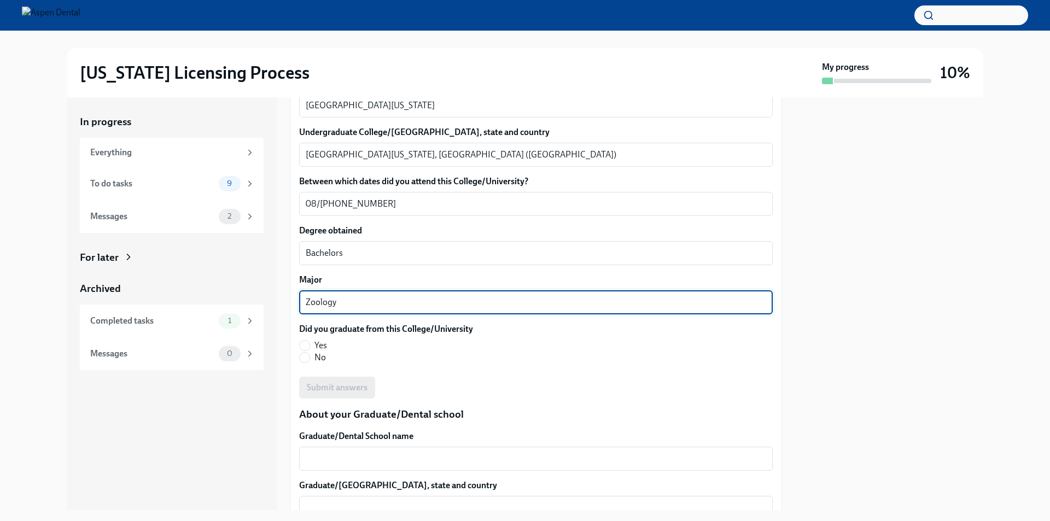
type textarea "Zoology"
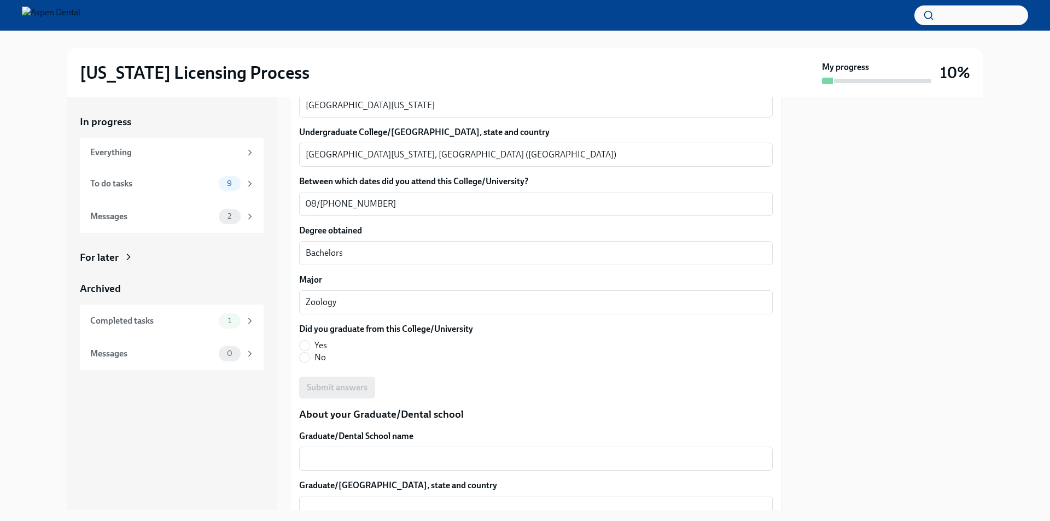
click at [313, 346] on label "Yes" at bounding box center [381, 346] width 165 height 12
click at [310, 346] on input "Yes" at bounding box center [305, 346] width 10 height 10
radio input "true"
click at [343, 386] on span "Submit answers" at bounding box center [337, 387] width 61 height 11
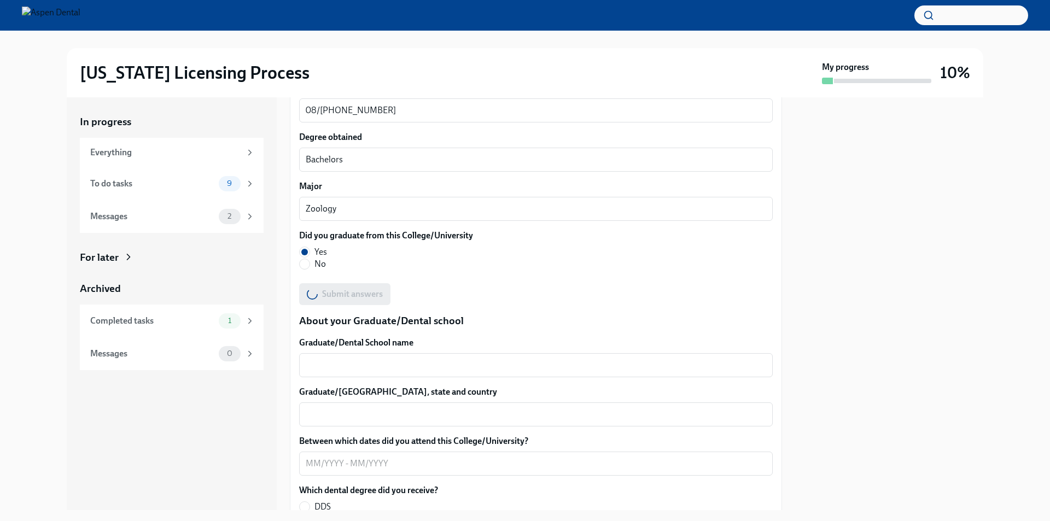
scroll to position [1210, 0]
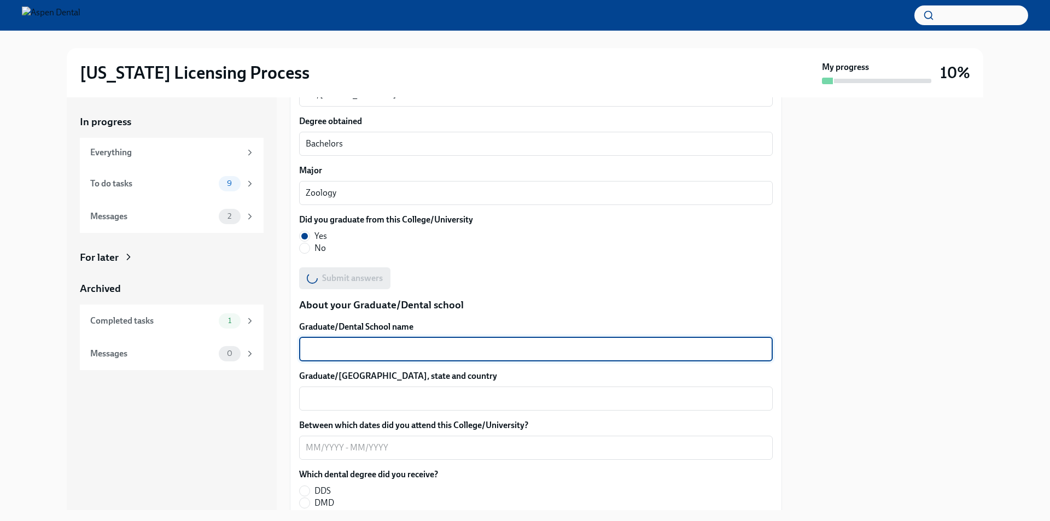
click at [452, 348] on textarea "Graduate/Dental School name" at bounding box center [536, 349] width 461 height 13
type textarea "OUHSC COD - [GEOGRAPHIC_DATA][US_STATE] College of Dentistry"
click at [463, 389] on div "x ​" at bounding box center [536, 399] width 474 height 24
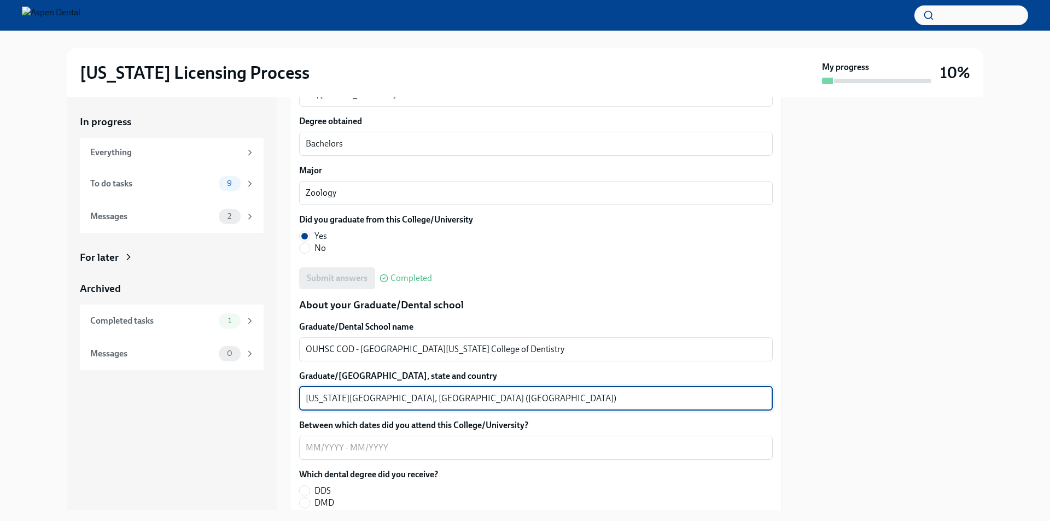
type textarea "[US_STATE][GEOGRAPHIC_DATA], [GEOGRAPHIC_DATA] ([GEOGRAPHIC_DATA])"
click at [490, 448] on textarea "Between which dates did you attend this College/University?" at bounding box center [536, 447] width 461 height 13
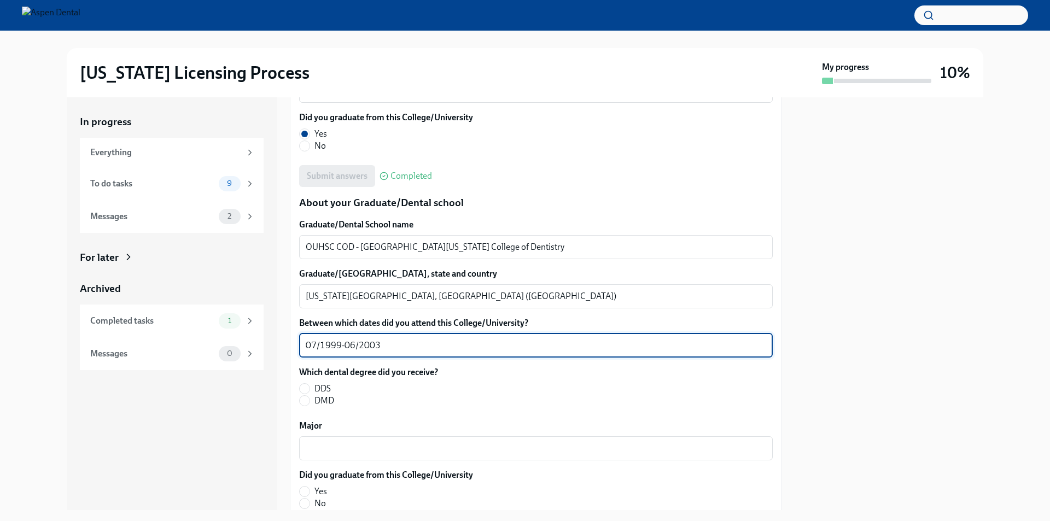
scroll to position [1320, 0]
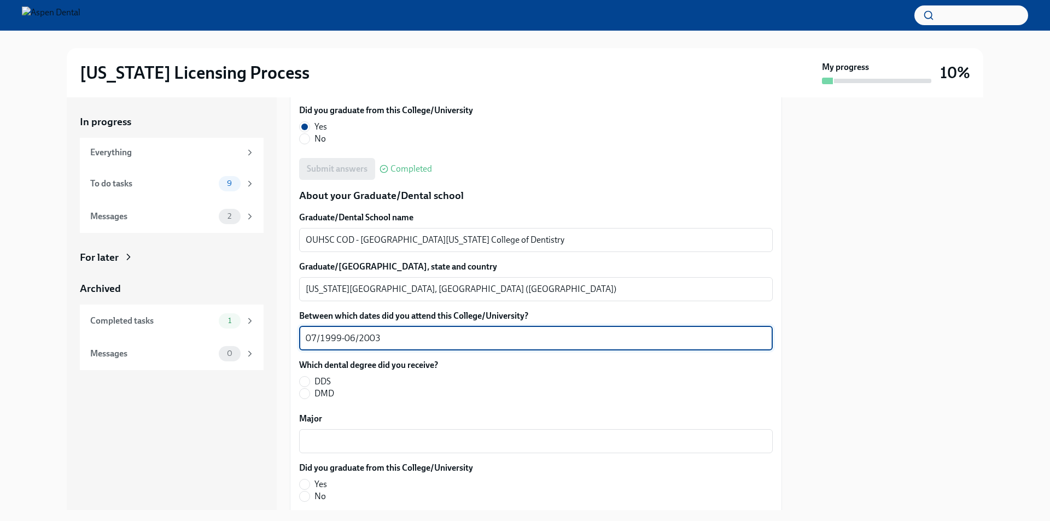
type textarea "07/1999-06/2003"
click at [310, 383] on span at bounding box center [304, 381] width 11 height 11
click at [310, 383] on input "DDS" at bounding box center [305, 382] width 10 height 10
radio input "true"
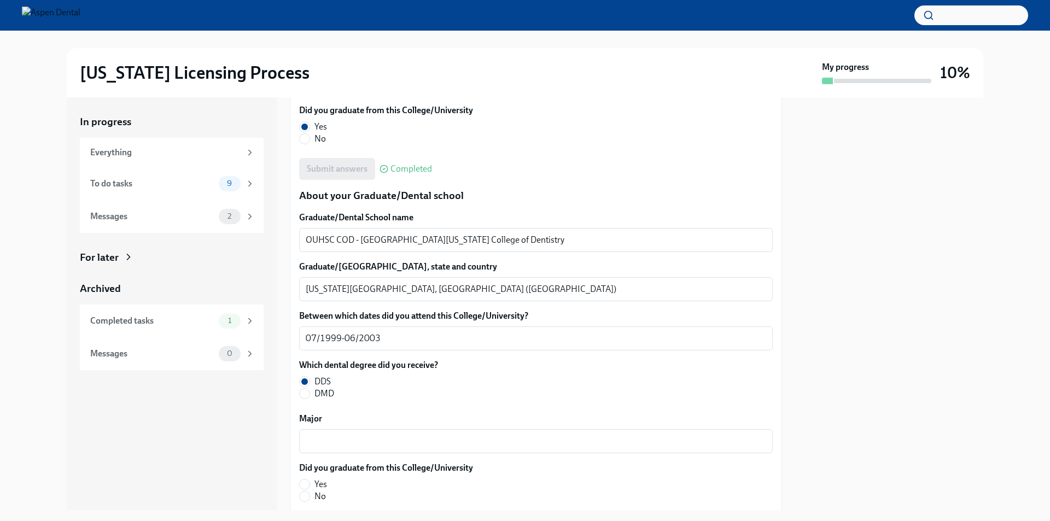
click at [339, 439] on textarea "Major" at bounding box center [536, 441] width 461 height 13
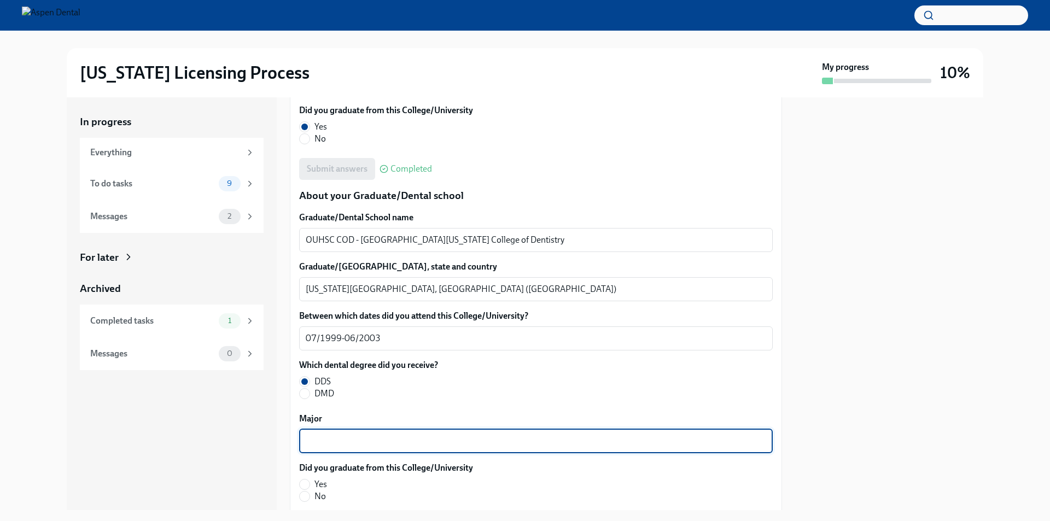
scroll to position [1374, 0]
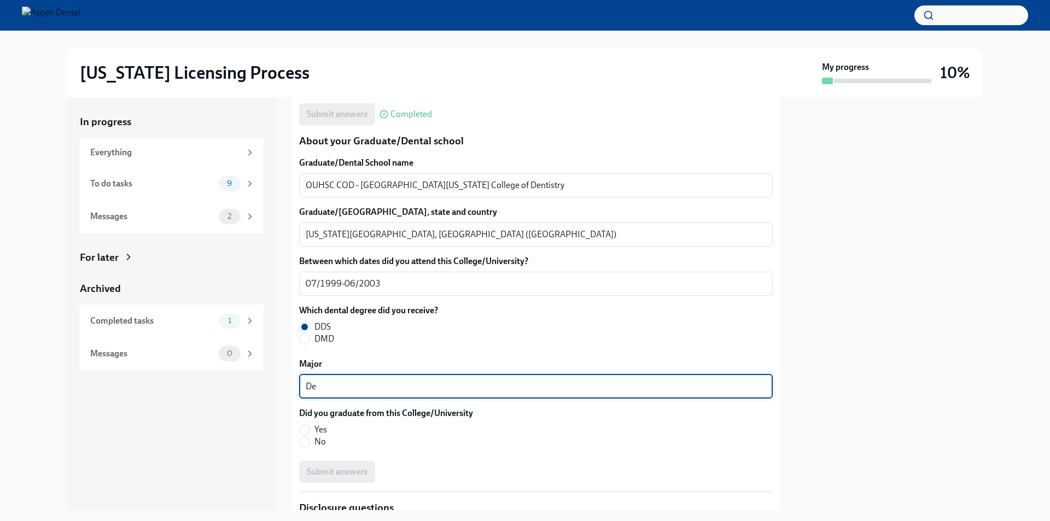
type textarea "D"
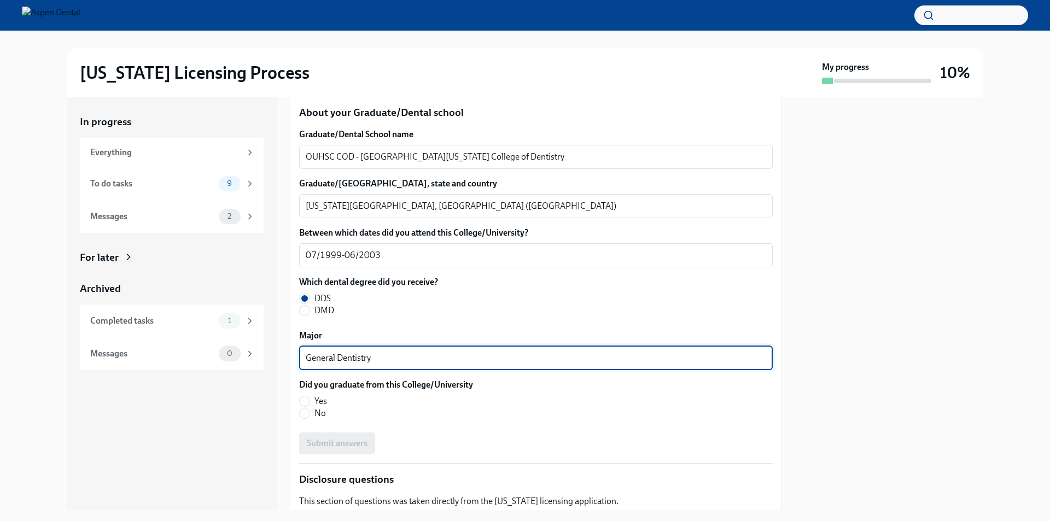
scroll to position [1429, 0]
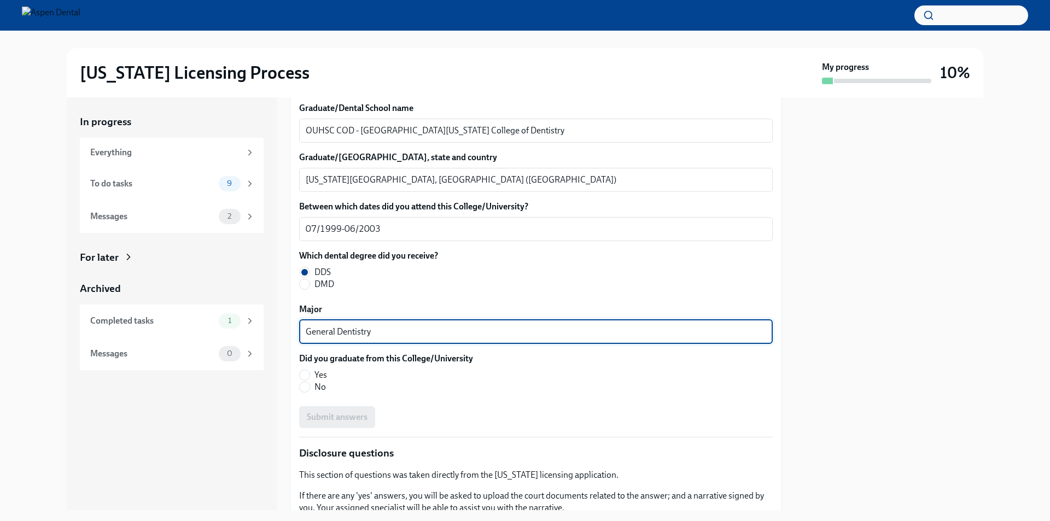
type textarea "General Dentistry"
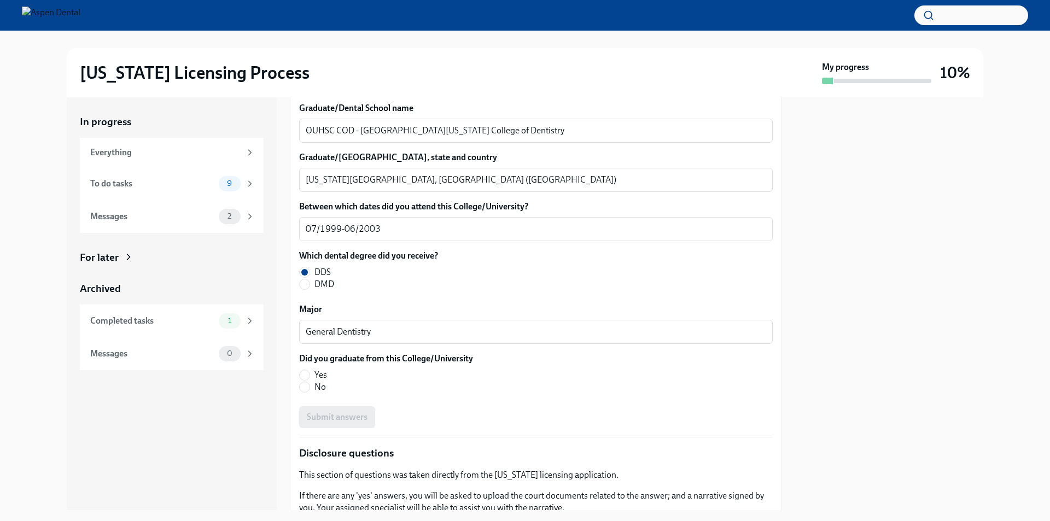
click at [301, 374] on input "Yes" at bounding box center [305, 375] width 10 height 10
radio input "true"
click at [339, 415] on span "Submit answers" at bounding box center [337, 417] width 61 height 11
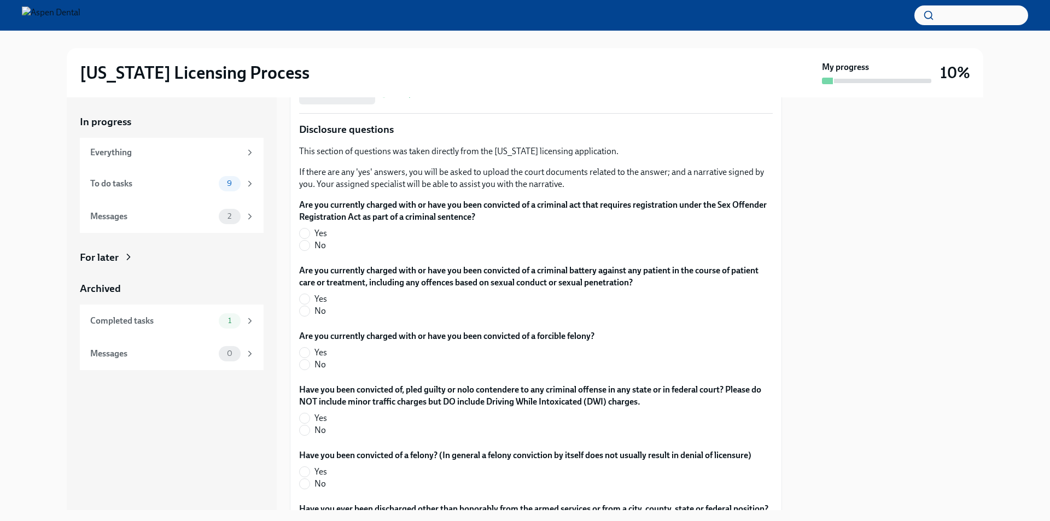
scroll to position [1757, 0]
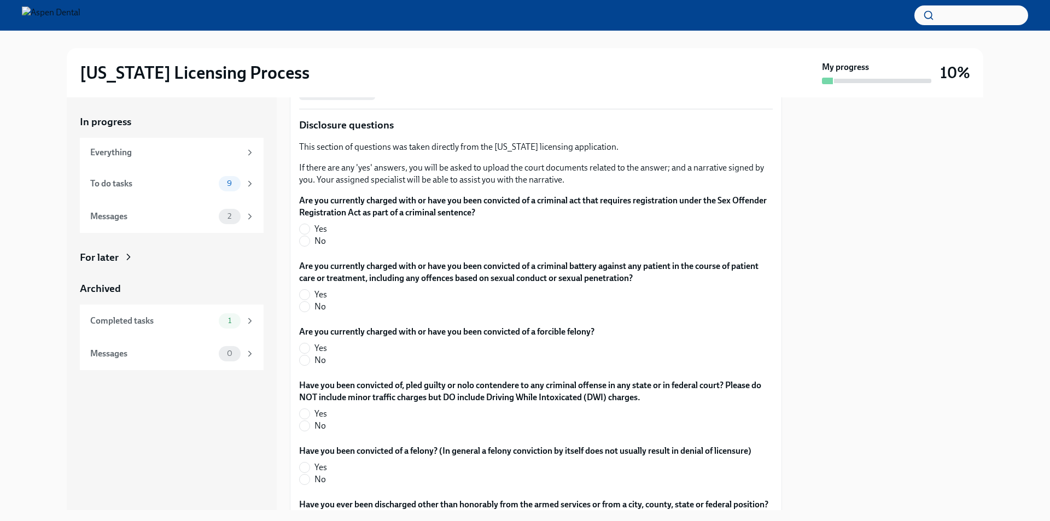
click at [305, 242] on input "No" at bounding box center [305, 241] width 10 height 10
radio input "true"
click at [305, 307] on input "No" at bounding box center [305, 307] width 10 height 10
radio input "true"
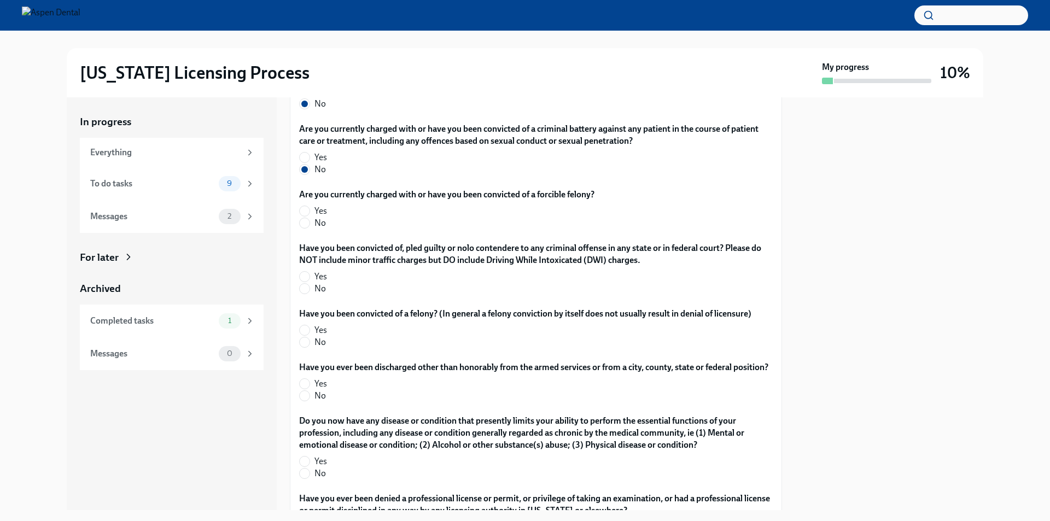
scroll to position [1921, 0]
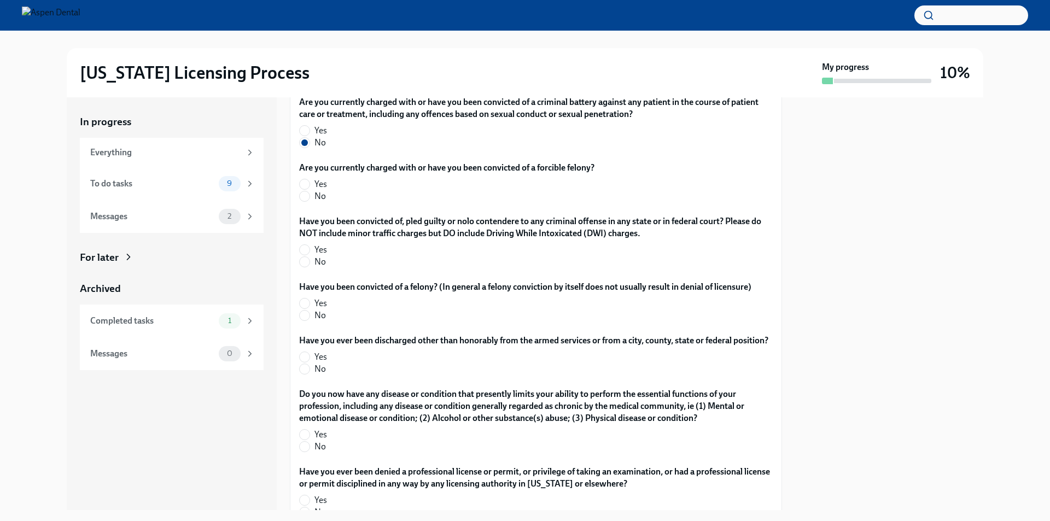
click at [306, 198] on input "No" at bounding box center [305, 196] width 10 height 10
radio input "true"
click at [305, 264] on input "No" at bounding box center [305, 262] width 10 height 10
radio input "true"
click at [305, 318] on input "No" at bounding box center [305, 316] width 10 height 10
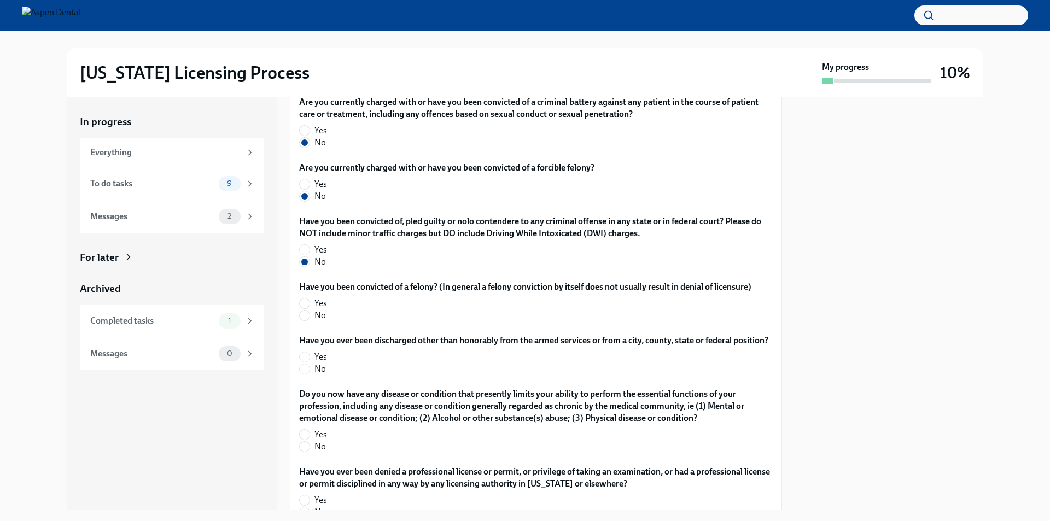
radio input "true"
click at [305, 374] on input "No" at bounding box center [305, 369] width 10 height 10
radio input "true"
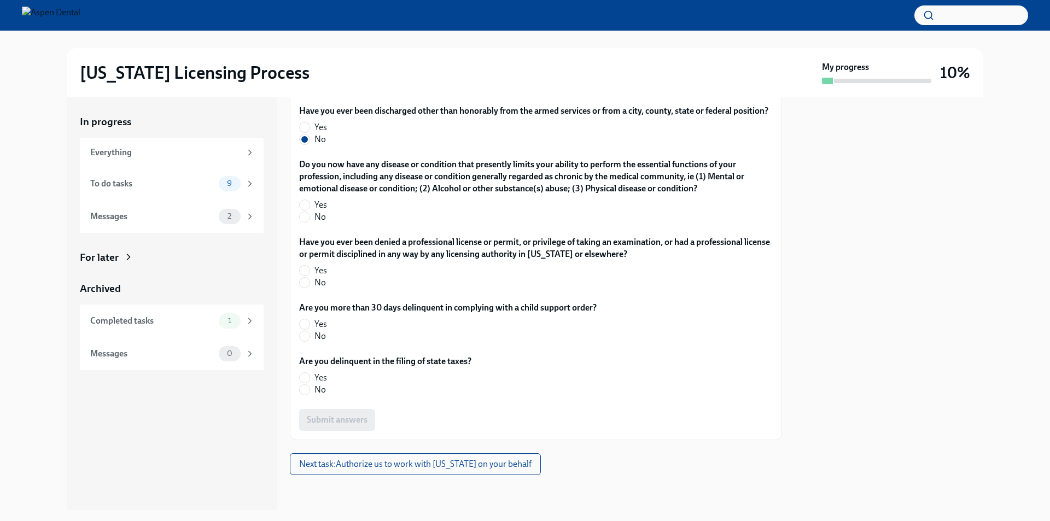
scroll to position [2163, 0]
click at [307, 217] on input "No" at bounding box center [305, 217] width 10 height 10
radio input "true"
click at [307, 287] on input "No" at bounding box center [305, 283] width 10 height 10
radio input "true"
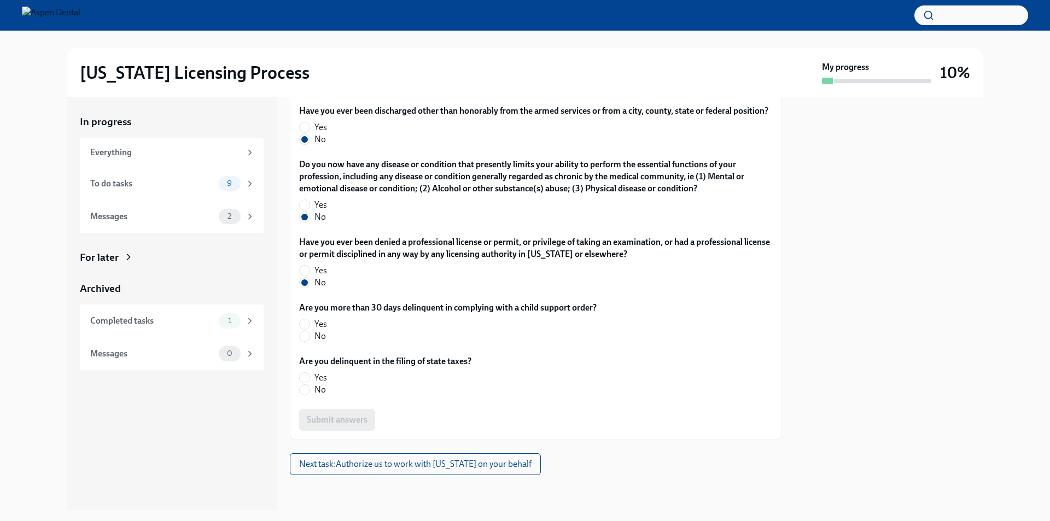
click at [307, 338] on input "No" at bounding box center [305, 336] width 10 height 10
radio input "true"
click at [306, 391] on input "No" at bounding box center [305, 390] width 10 height 10
radio input "true"
click at [362, 419] on span "Submit answers" at bounding box center [337, 420] width 61 height 11
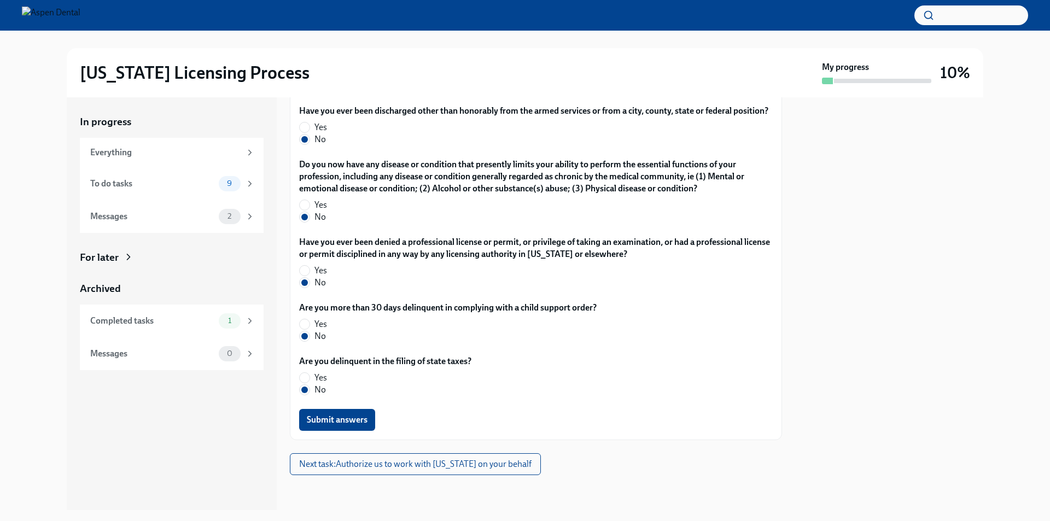
click at [423, 463] on span "Next task : Authorize us to work with [US_STATE] on your behalf" at bounding box center [415, 464] width 232 height 11
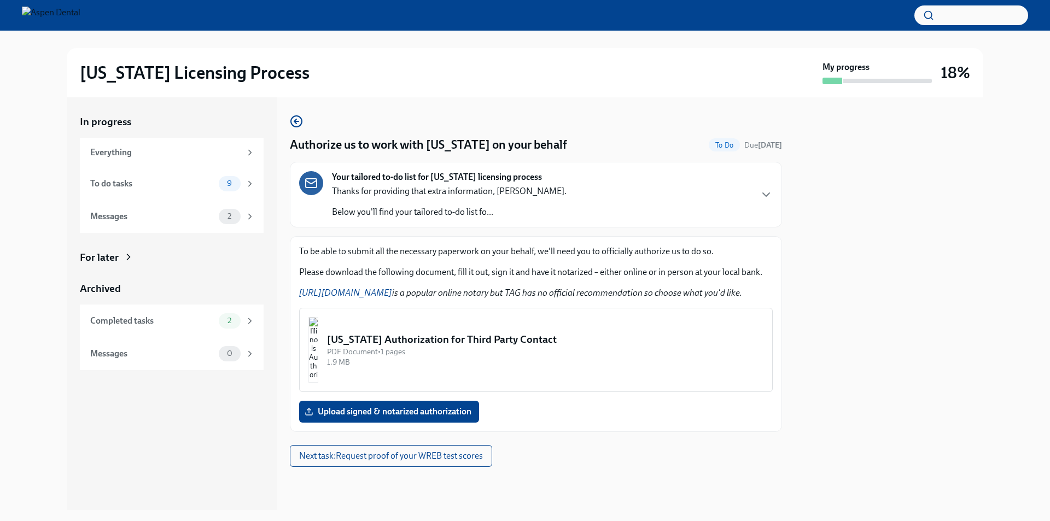
click at [318, 351] on img "button" at bounding box center [313, 350] width 10 height 66
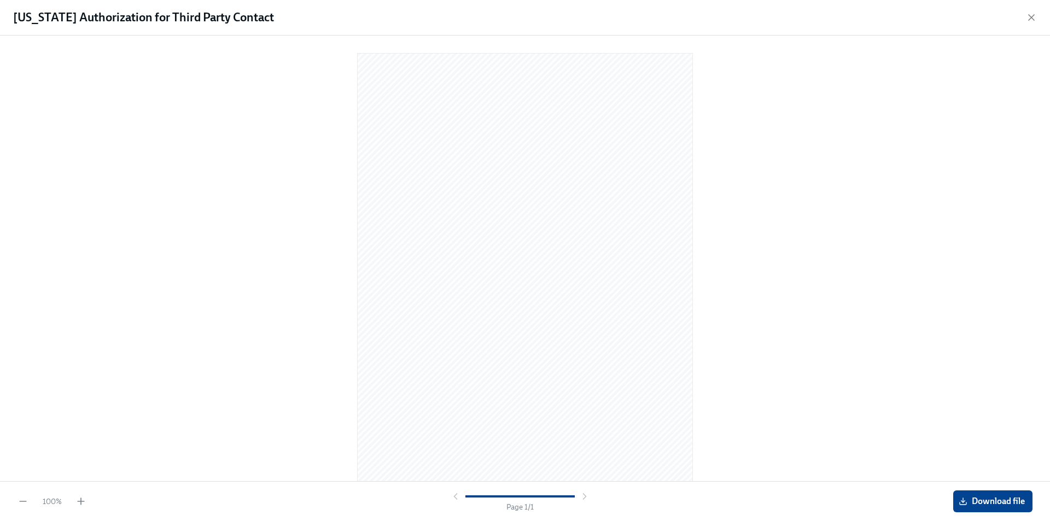
click at [981, 500] on span "Download file" at bounding box center [993, 501] width 64 height 11
click at [1033, 19] on icon "button" at bounding box center [1031, 17] width 5 height 5
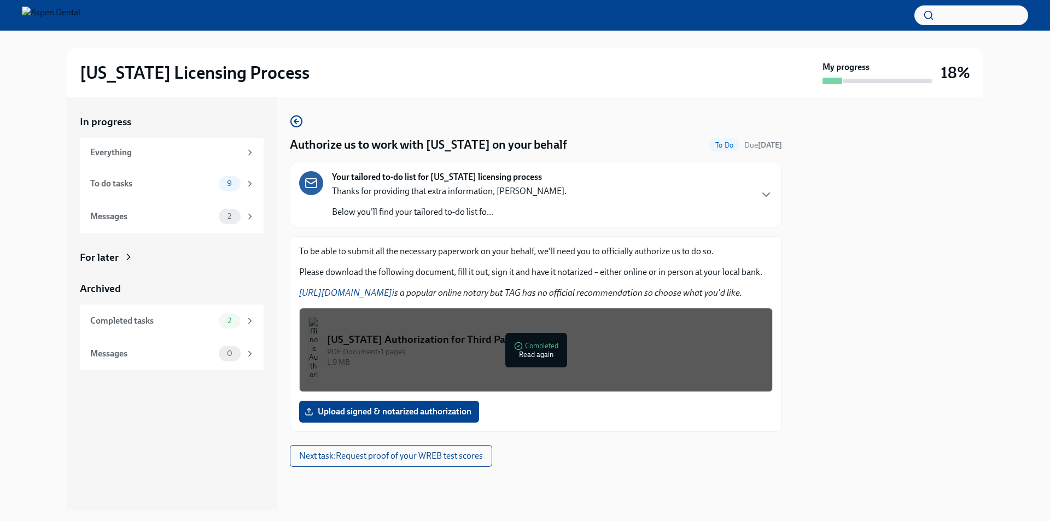
click at [461, 461] on span "Next task : Request proof of your WREB test scores" at bounding box center [391, 456] width 184 height 11
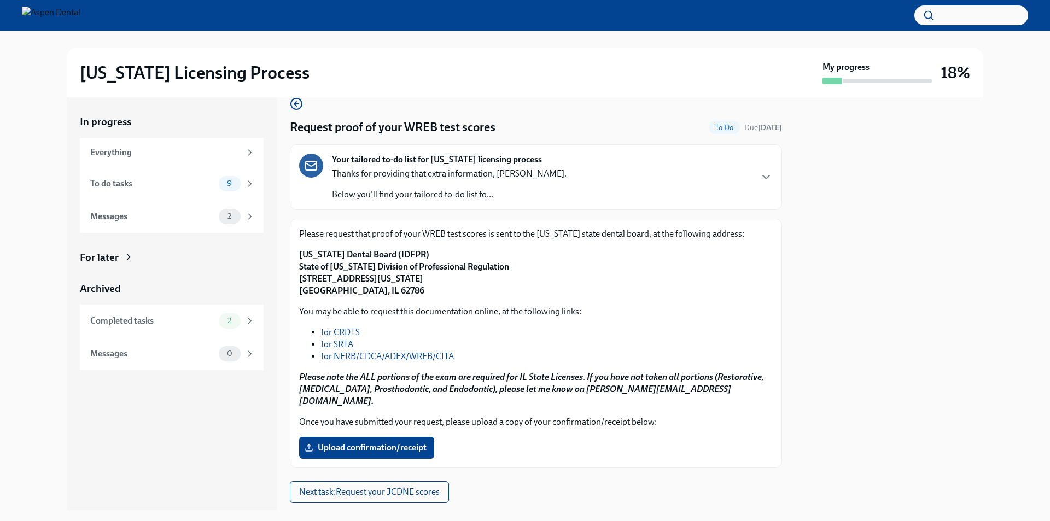
scroll to position [33, 0]
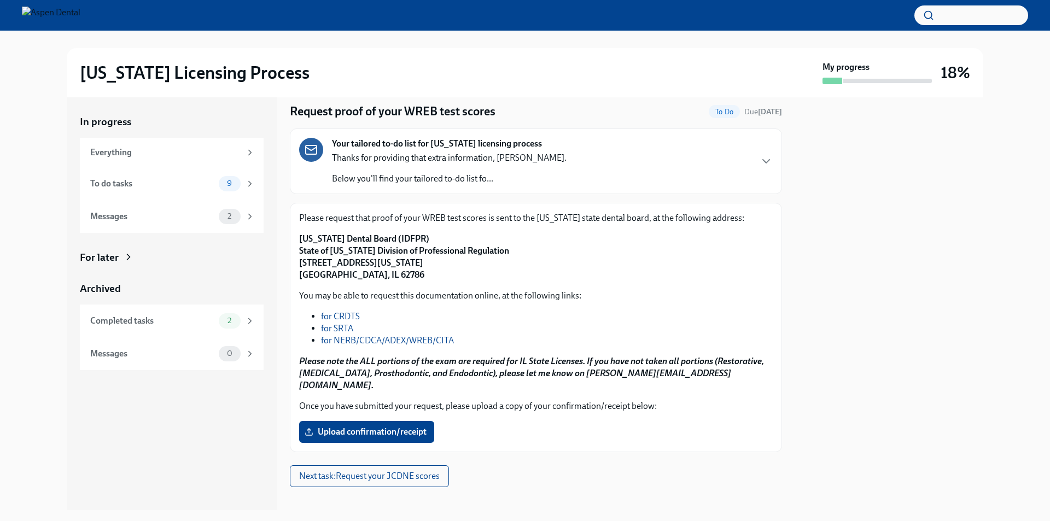
click at [412, 471] on span "Next task : Request your JCDNE scores" at bounding box center [369, 476] width 141 height 11
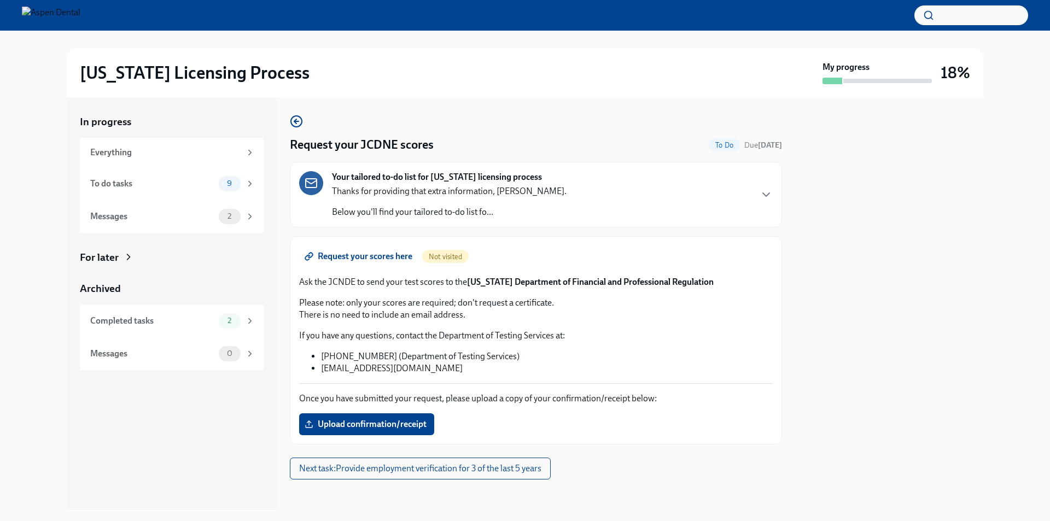
click at [428, 473] on span "Next task : Provide employment verification for 3 of the last 5 years" at bounding box center [420, 468] width 242 height 11
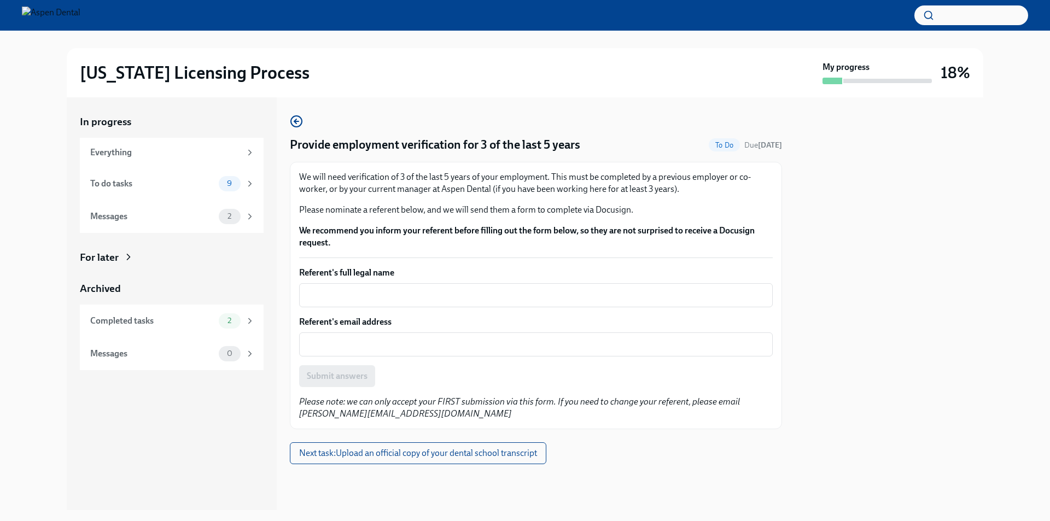
click at [449, 457] on span "Next task : Upload an official copy of your dental school transcript" at bounding box center [418, 453] width 238 height 11
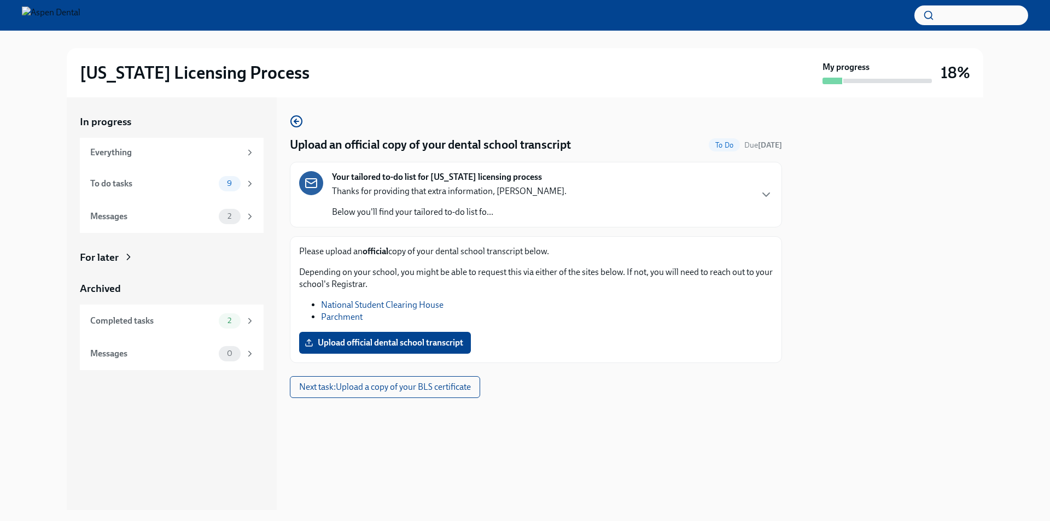
click at [434, 389] on span "Next task : Upload a copy of your BLS certificate" at bounding box center [385, 387] width 172 height 11
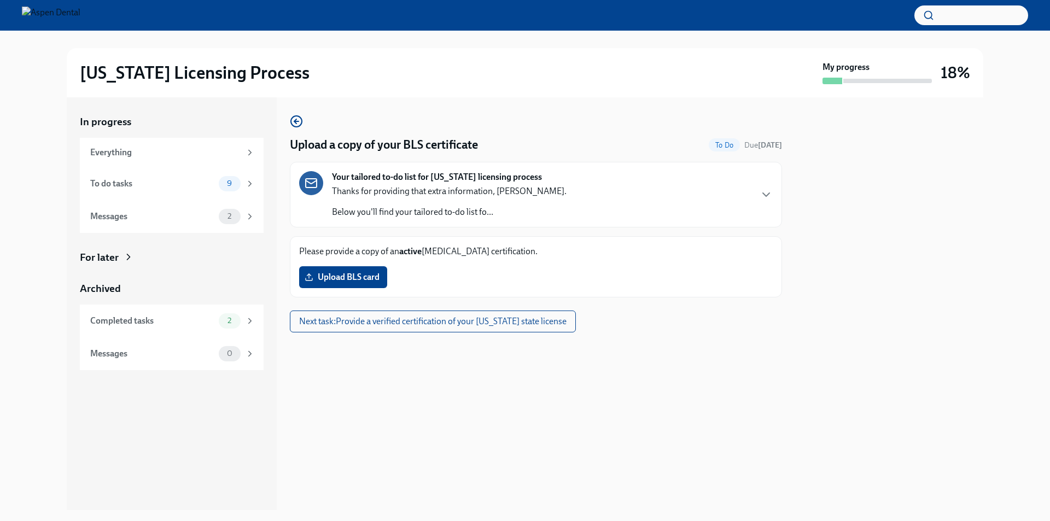
click at [357, 282] on span "Upload BLS card" at bounding box center [343, 277] width 73 height 11
click at [0, 0] on input "Upload BLS card" at bounding box center [0, 0] width 0 height 0
click at [516, 319] on span "Next task : Provide a verified certification of your [US_STATE] state license" at bounding box center [432, 321] width 267 height 11
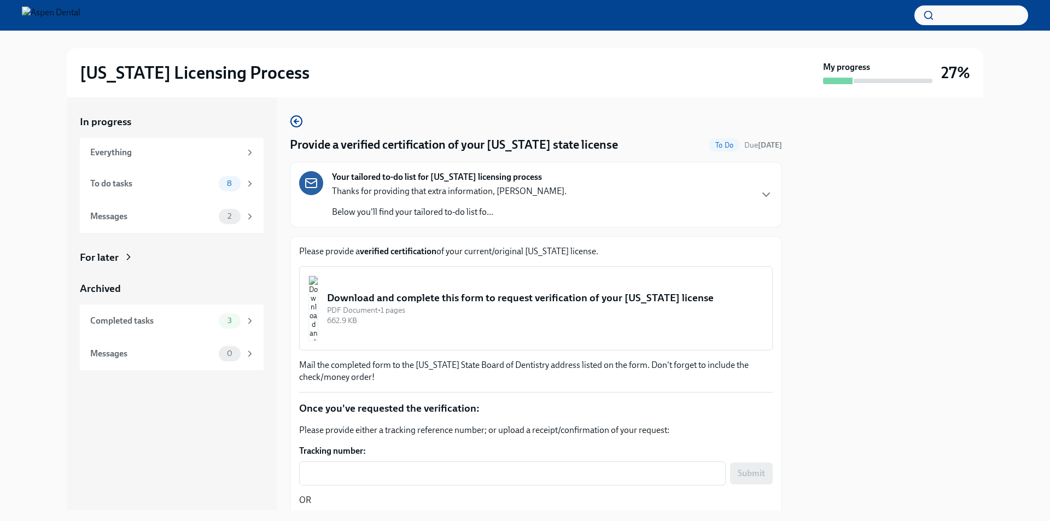
click at [318, 296] on img "button" at bounding box center [313, 309] width 10 height 66
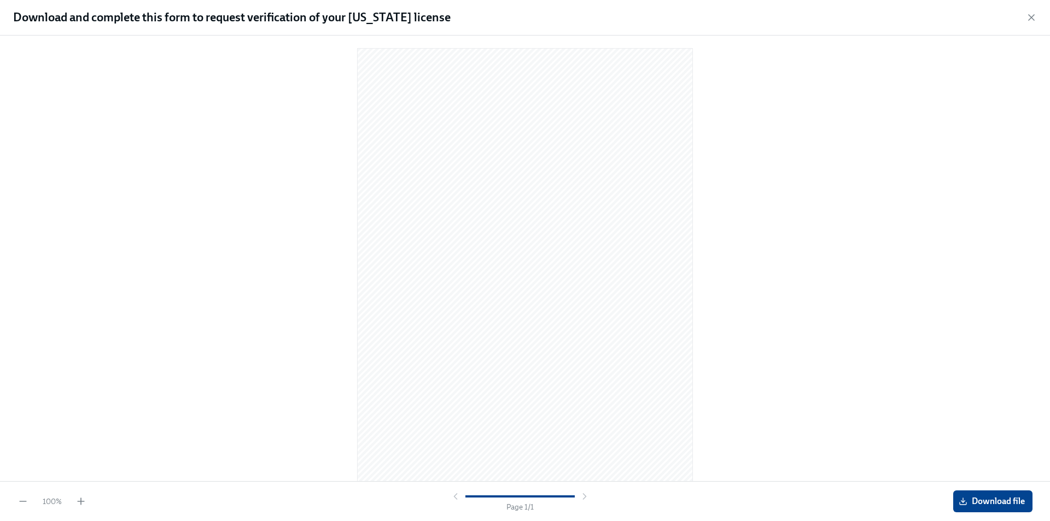
scroll to position [6, 0]
click at [977, 498] on span "Download file" at bounding box center [993, 501] width 64 height 11
click at [1028, 14] on icon "button" at bounding box center [1031, 17] width 11 height 11
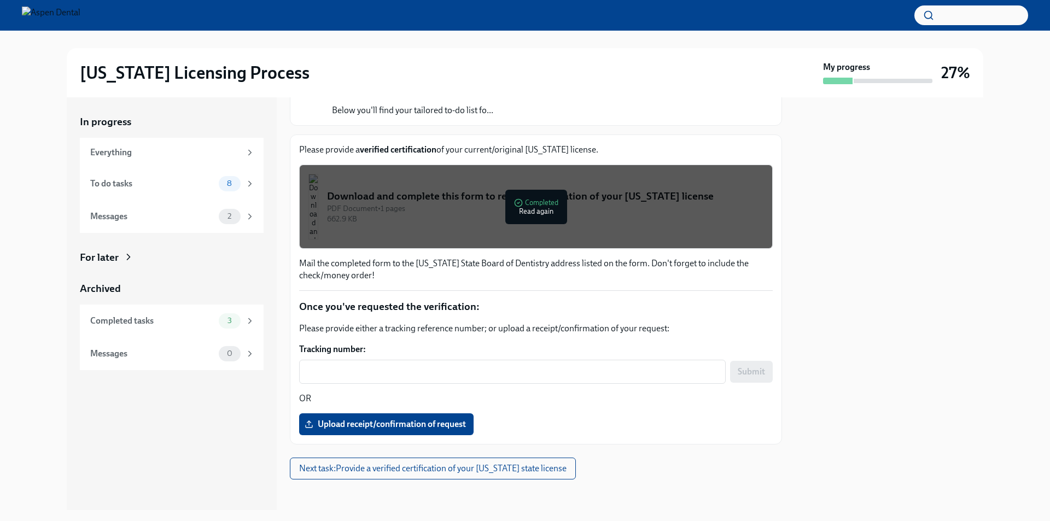
scroll to position [106, 0]
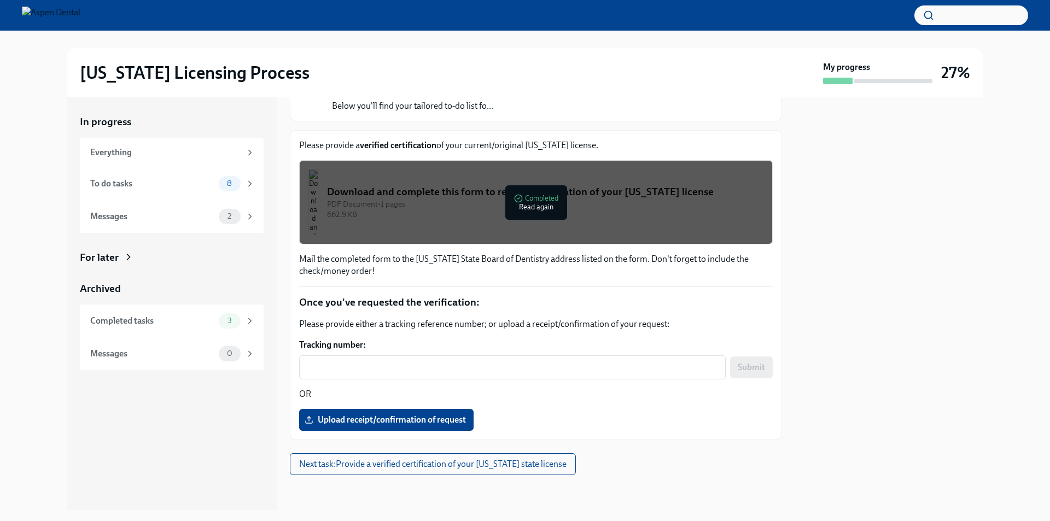
click at [394, 468] on span "Next task : Provide a verified certification of your [US_STATE] state license" at bounding box center [432, 464] width 267 height 11
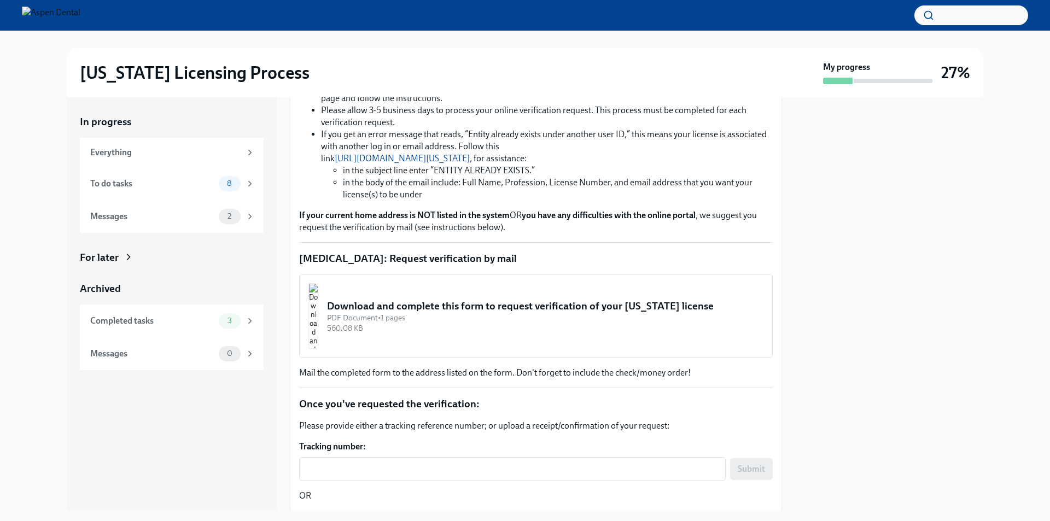
scroll to position [295, 0]
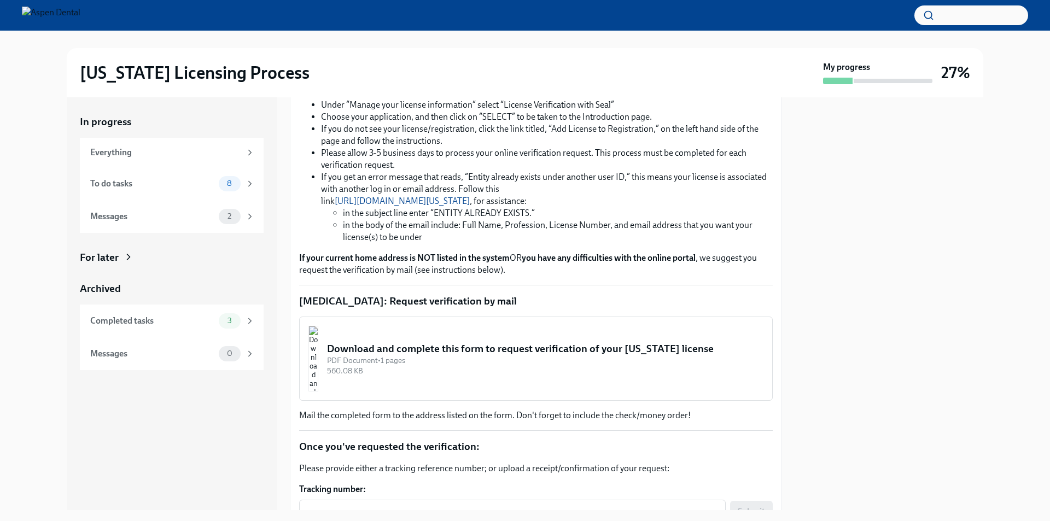
click at [318, 354] on img "button" at bounding box center [313, 359] width 10 height 66
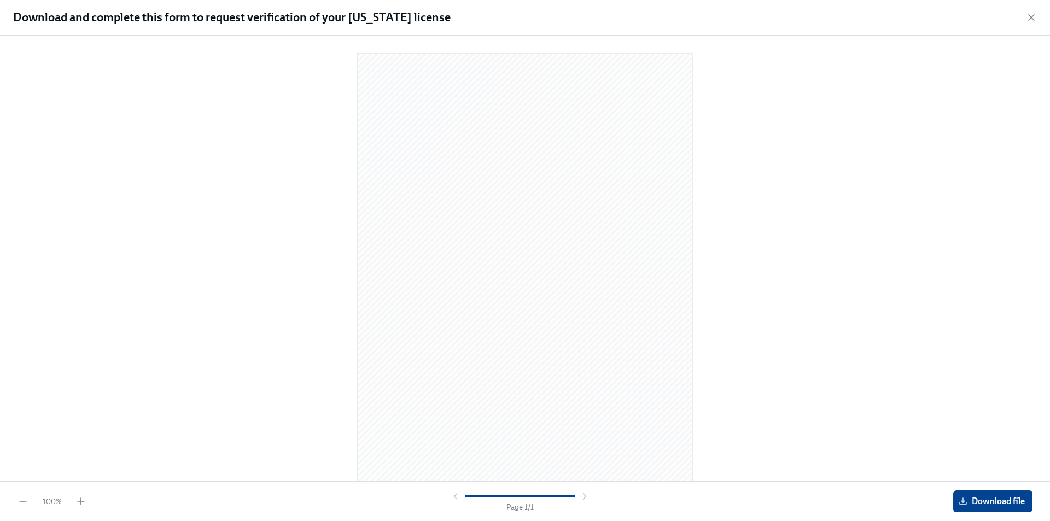
click at [979, 504] on span "Download file" at bounding box center [993, 501] width 64 height 11
click at [1031, 15] on icon "button" at bounding box center [1031, 17] width 11 height 11
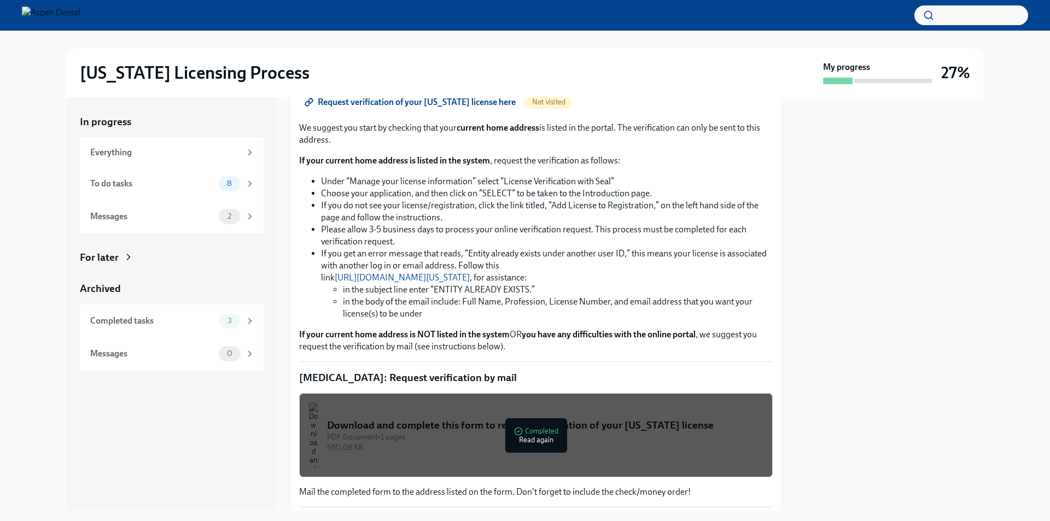
scroll to position [164, 0]
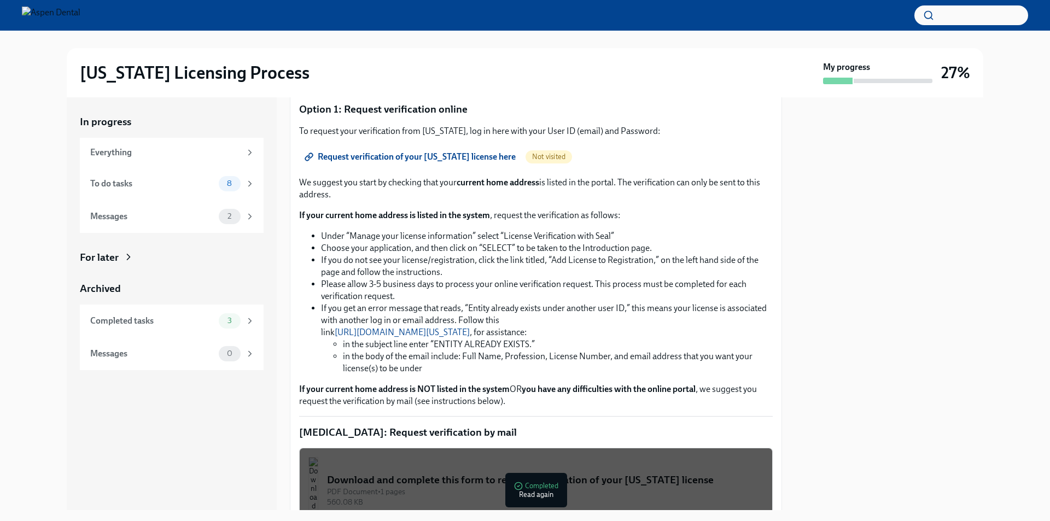
click at [189, 185] on div "To do tasks" at bounding box center [152, 184] width 124 height 12
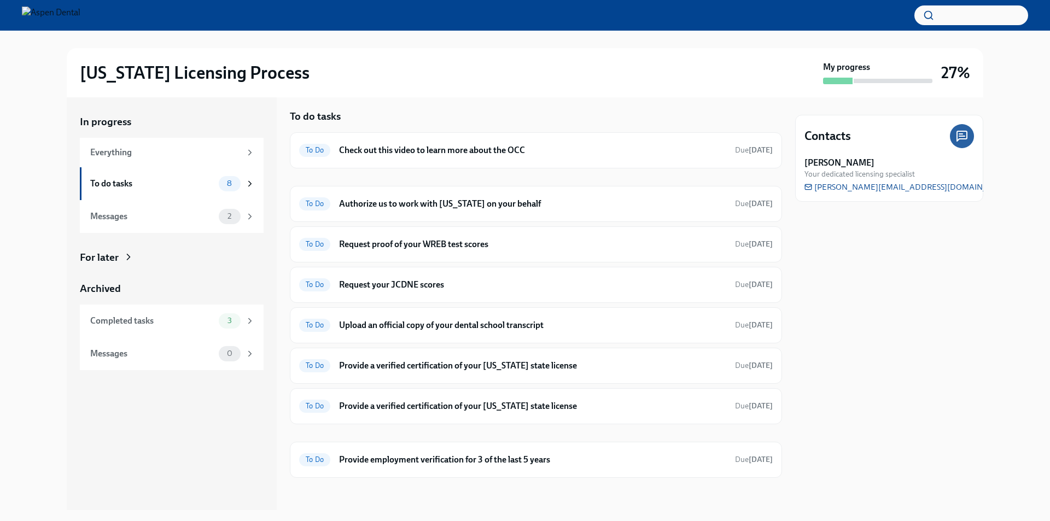
scroll to position [8, 0]
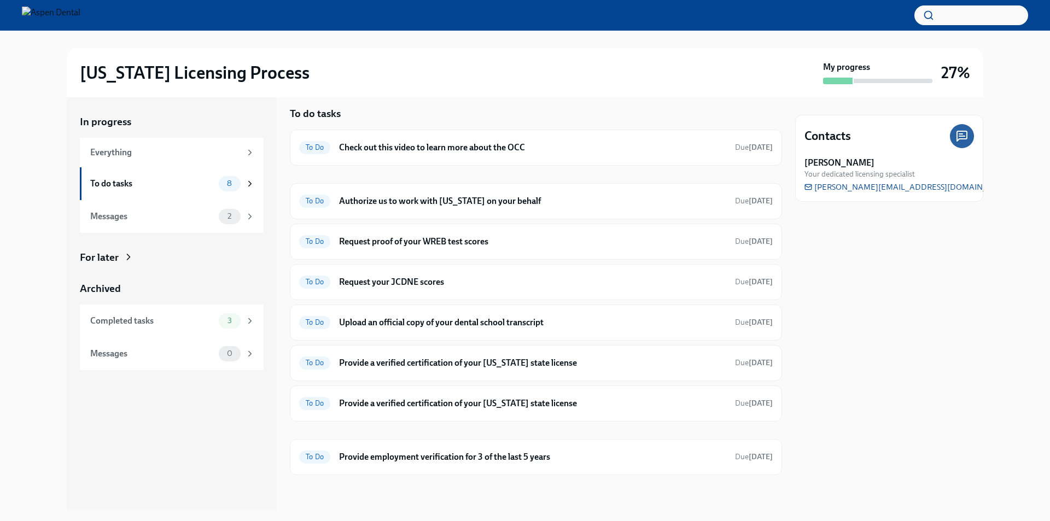
click at [168, 214] on div "Messages" at bounding box center [152, 217] width 124 height 12
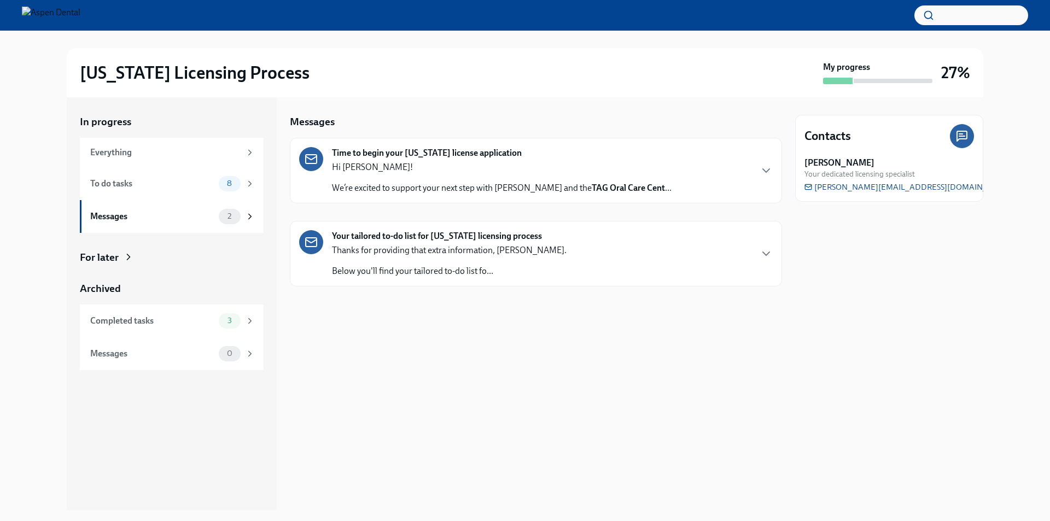
click at [763, 255] on icon "button" at bounding box center [766, 253] width 13 height 13
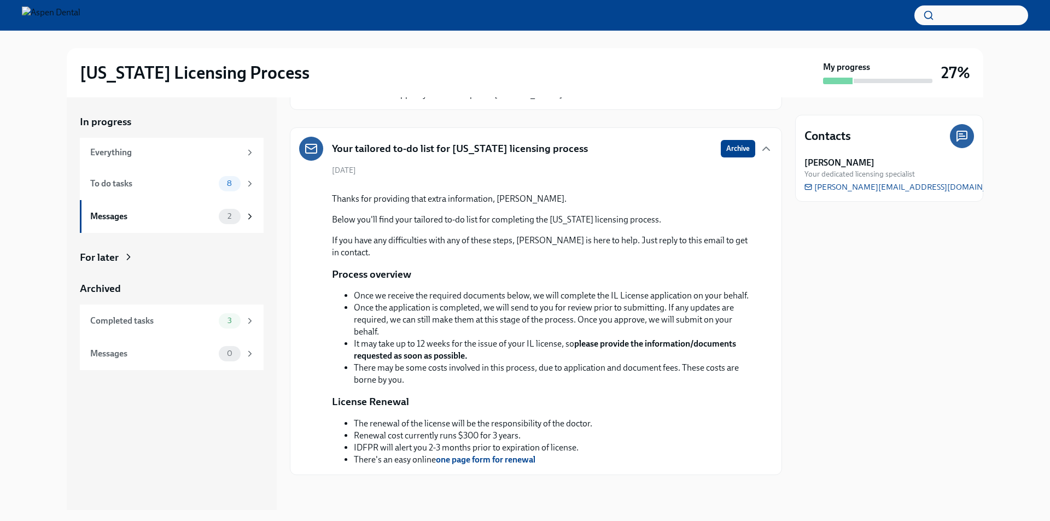
scroll to position [219, 0]
click at [249, 319] on icon at bounding box center [250, 321] width 10 height 10
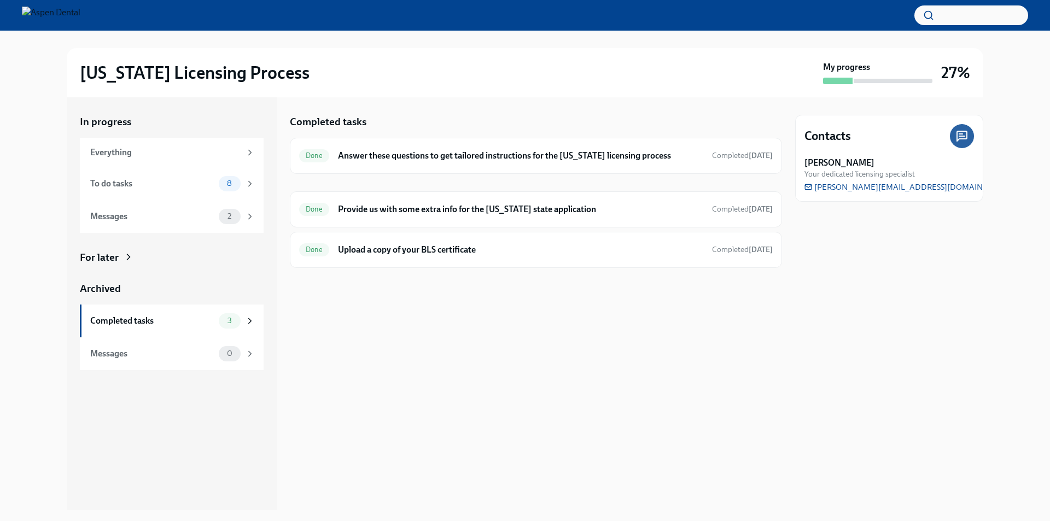
click at [203, 156] on div "Everything" at bounding box center [165, 153] width 150 height 12
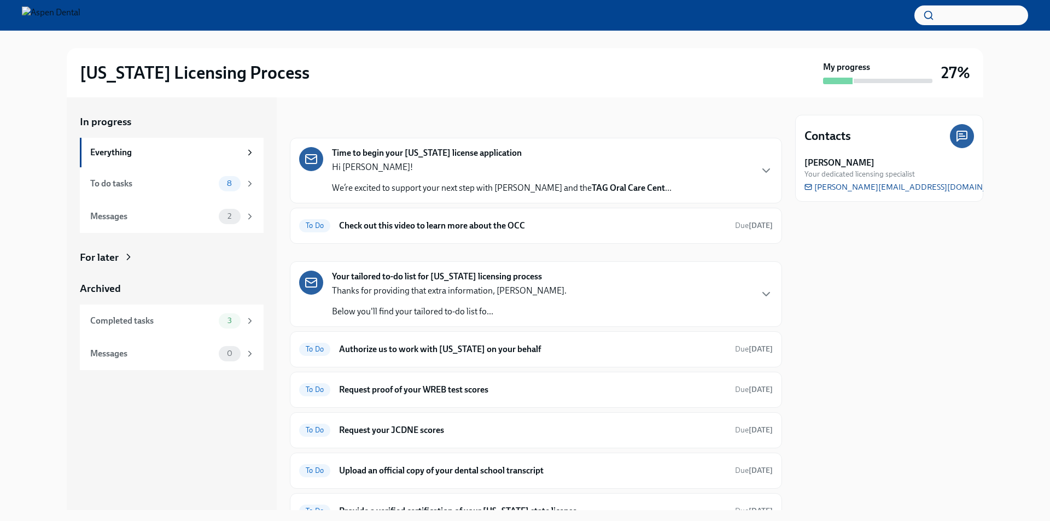
click at [433, 231] on div "To Do Check out this video to learn more about the OCC Due [DATE]" at bounding box center [536, 226] width 474 height 18
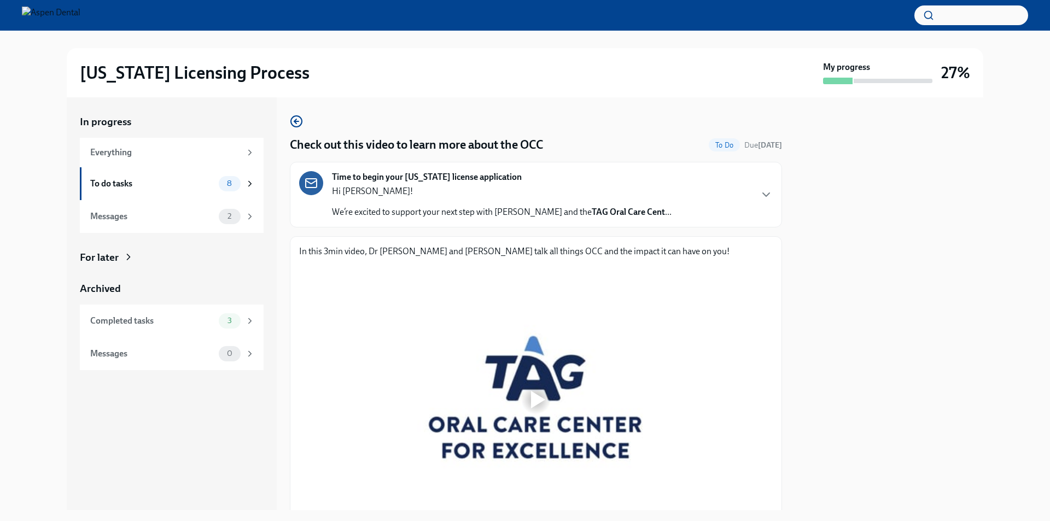
click at [186, 178] on div "To do tasks" at bounding box center [152, 184] width 124 height 12
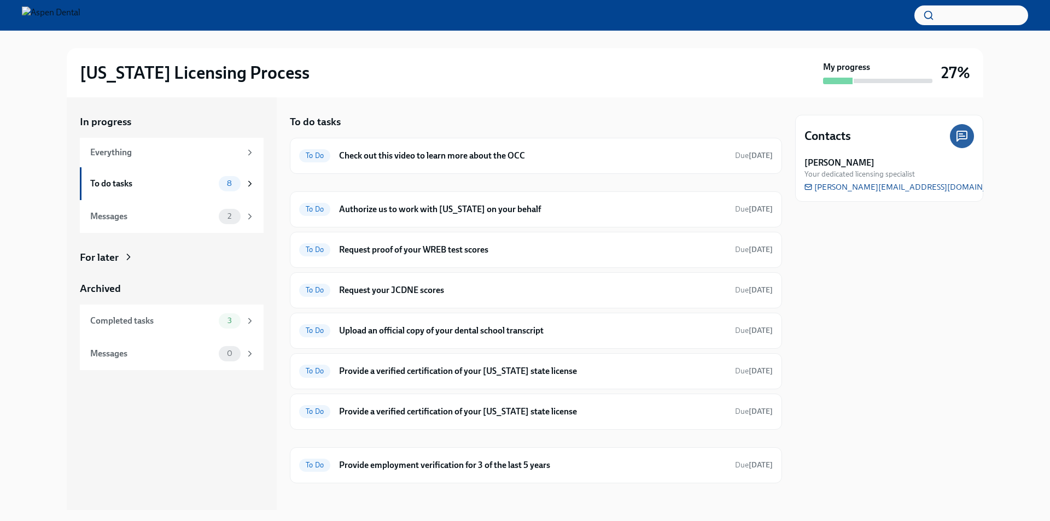
click at [180, 217] on div "Messages" at bounding box center [152, 217] width 124 height 12
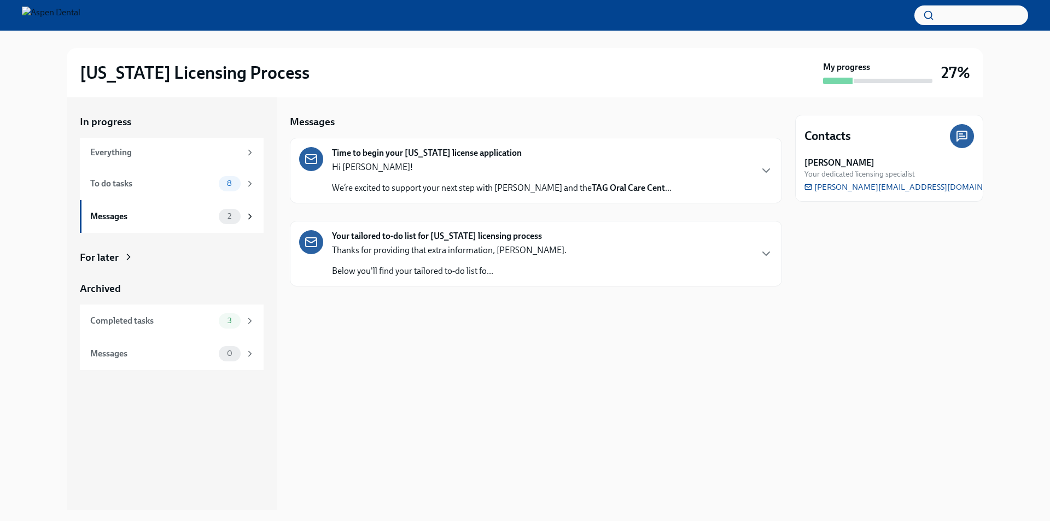
click at [178, 189] on div "To do tasks" at bounding box center [152, 184] width 124 height 12
